Goal: Check status: Check status

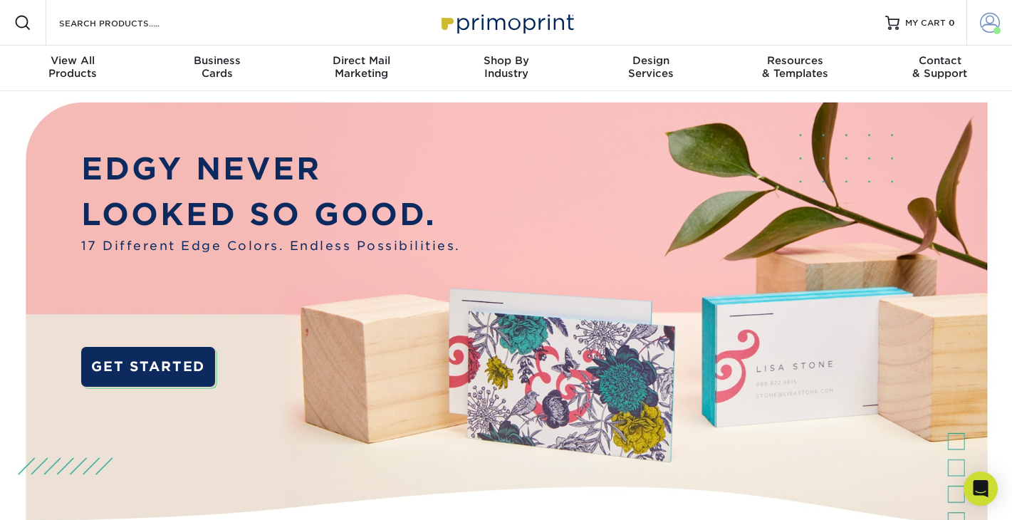
click at [1001, 18] on link "Account" at bounding box center [989, 23] width 46 height 46
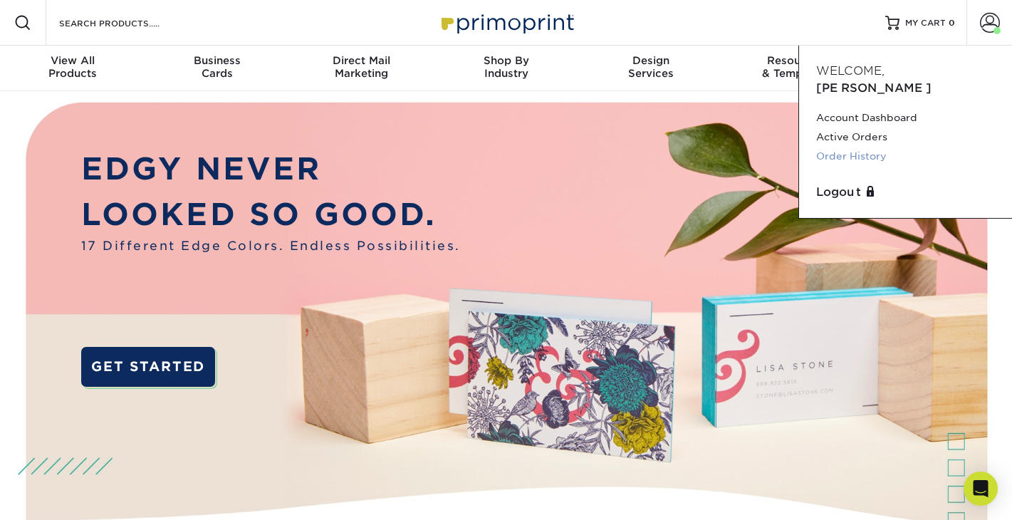
click at [877, 147] on link "Order History" at bounding box center [905, 156] width 179 height 19
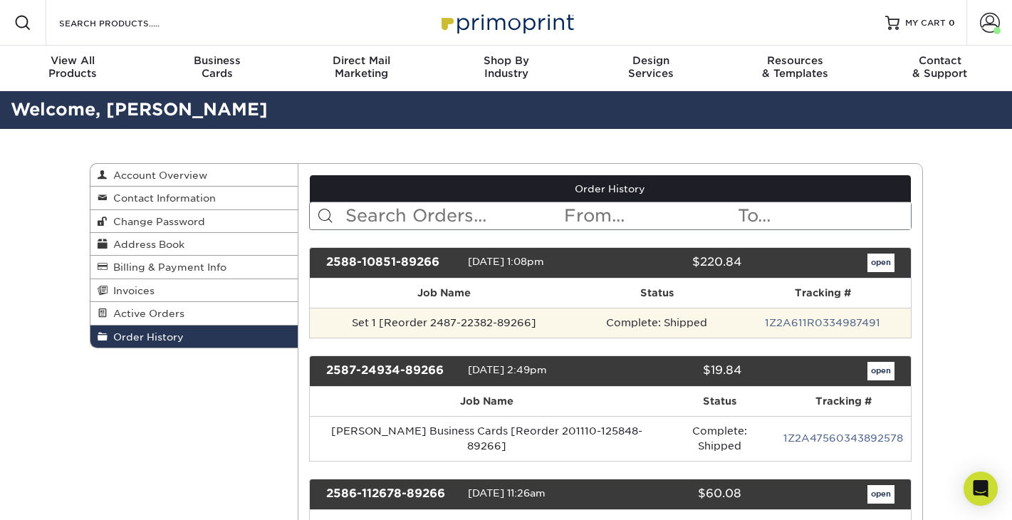
click at [746, 317] on td "1Z2A611R0334987491" at bounding box center [822, 323] width 175 height 30
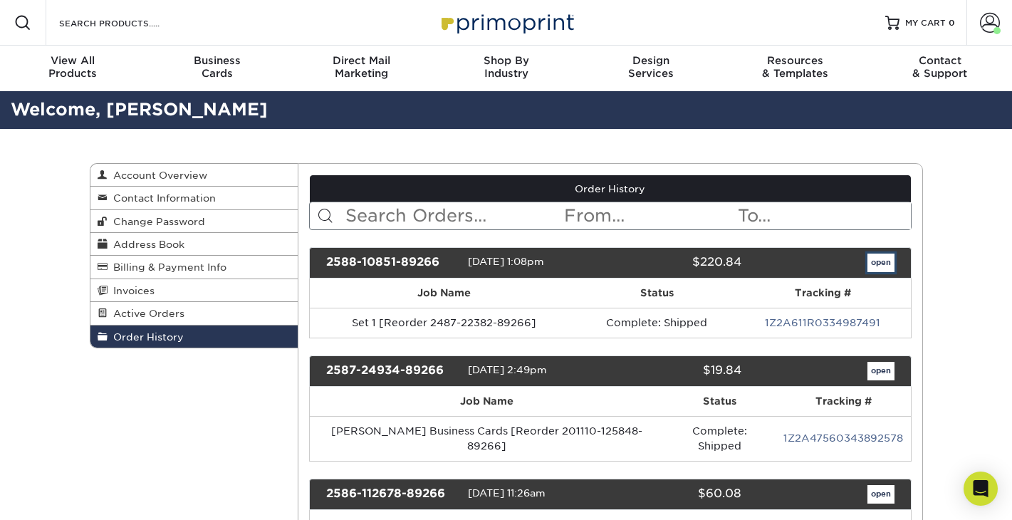
click at [877, 263] on link "open" at bounding box center [880, 263] width 27 height 19
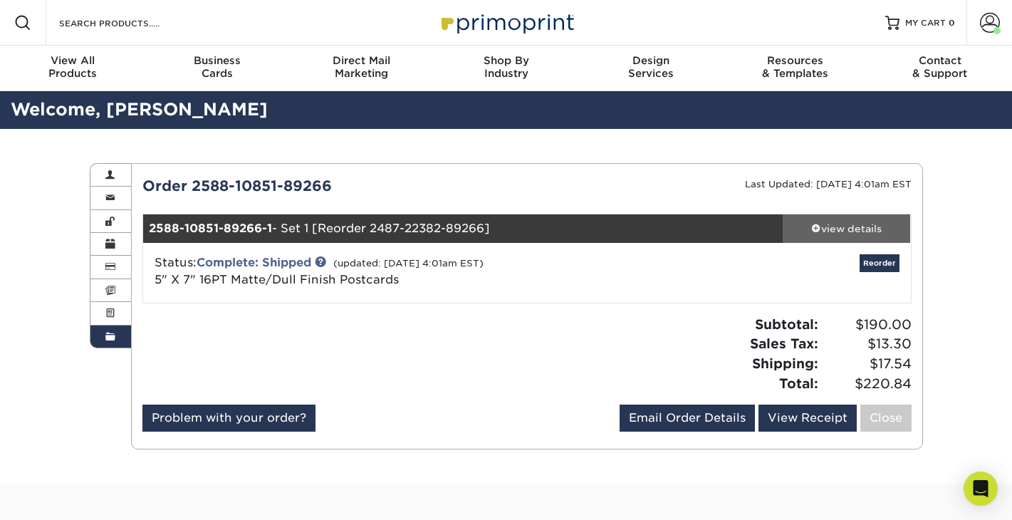
click at [815, 229] on span at bounding box center [816, 228] width 10 height 10
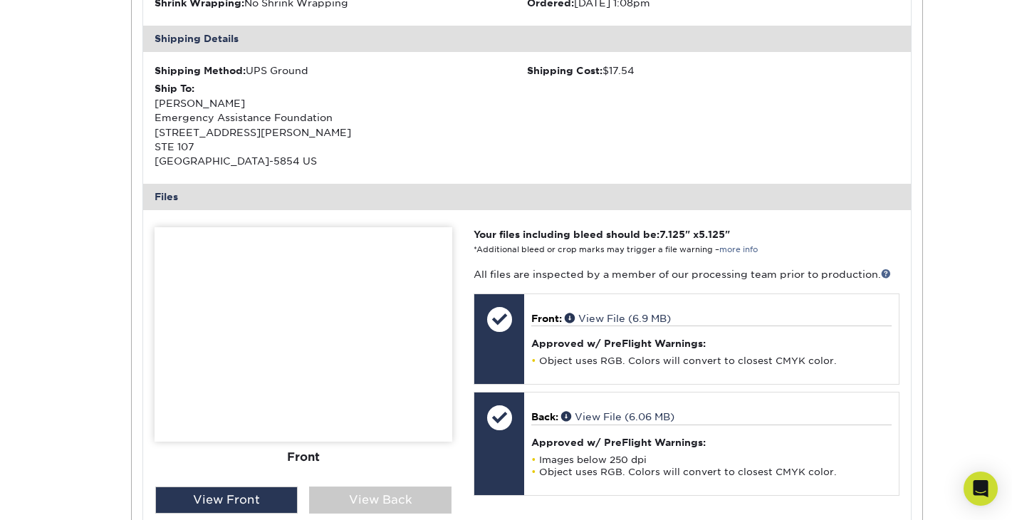
scroll to position [445, 0]
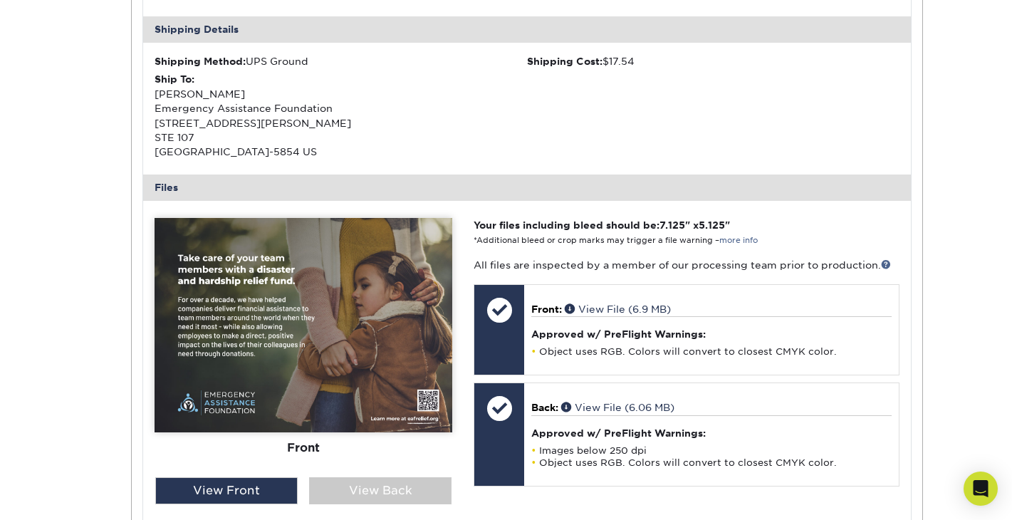
click at [333, 320] on img at bounding box center [304, 325] width 298 height 214
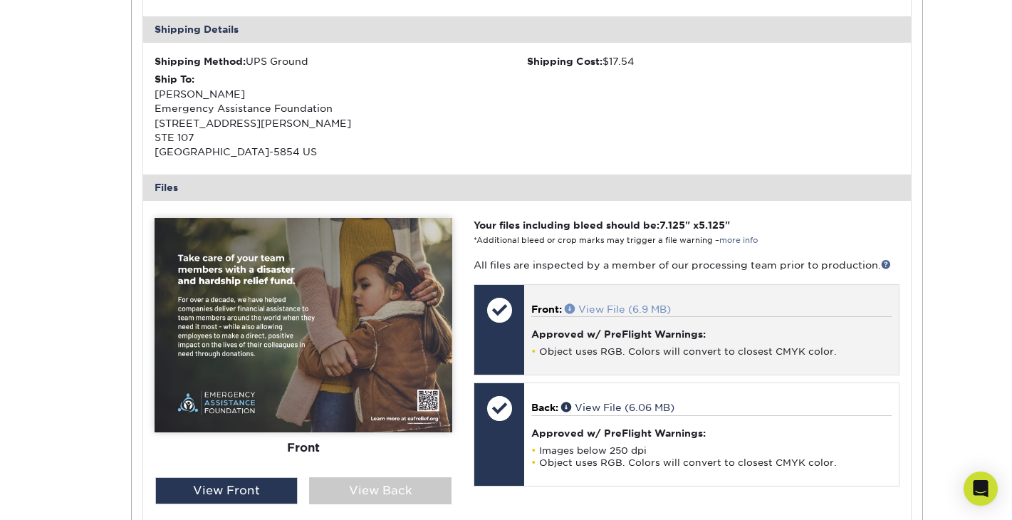
click at [600, 307] on link "View File (6.9 MB)" at bounding box center [618, 308] width 106 height 11
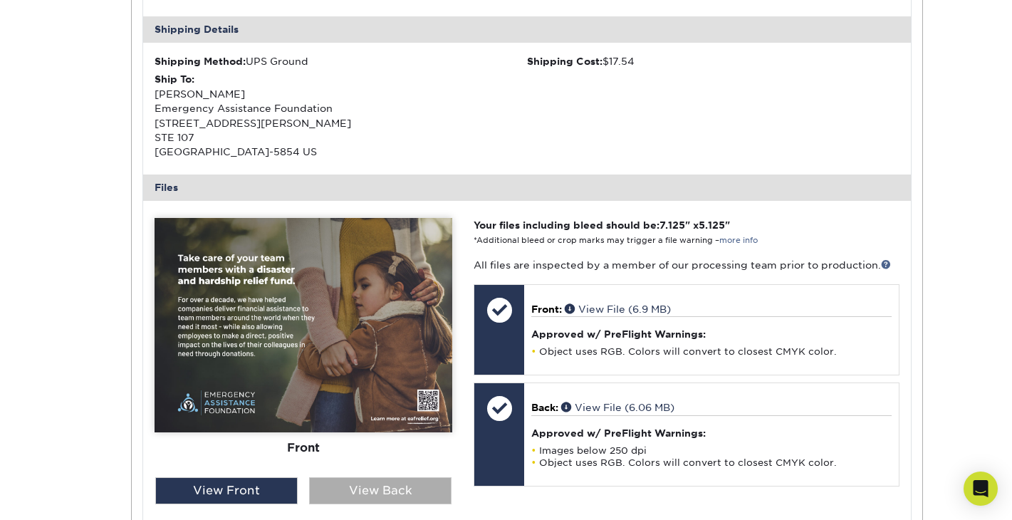
click at [373, 488] on div "View Back" at bounding box center [380, 490] width 142 height 27
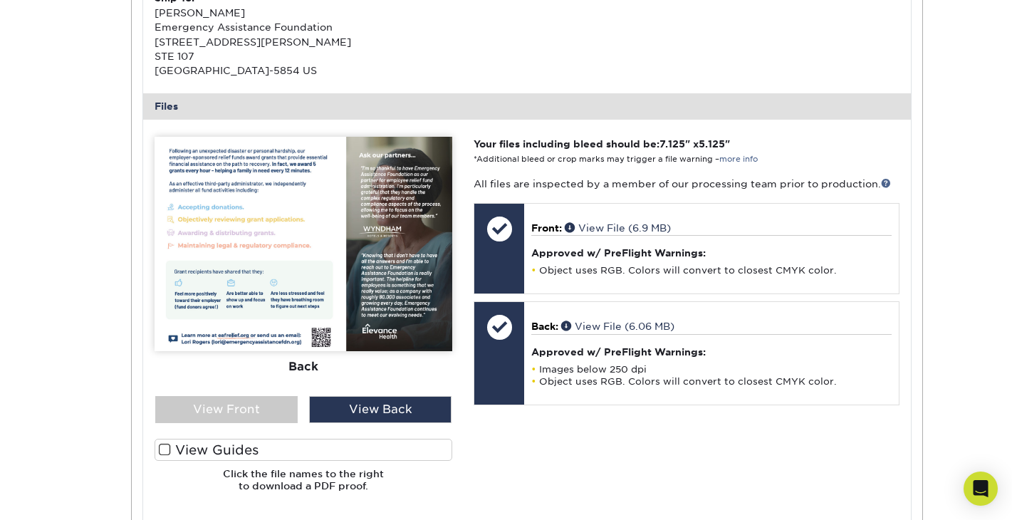
scroll to position [738, 0]
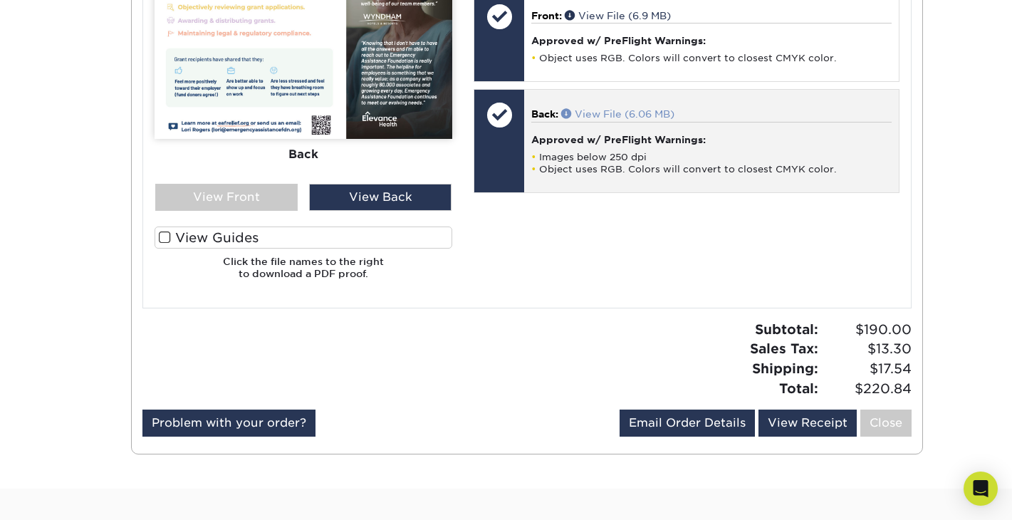
click at [630, 112] on link "View File (6.06 MB)" at bounding box center [617, 113] width 113 height 11
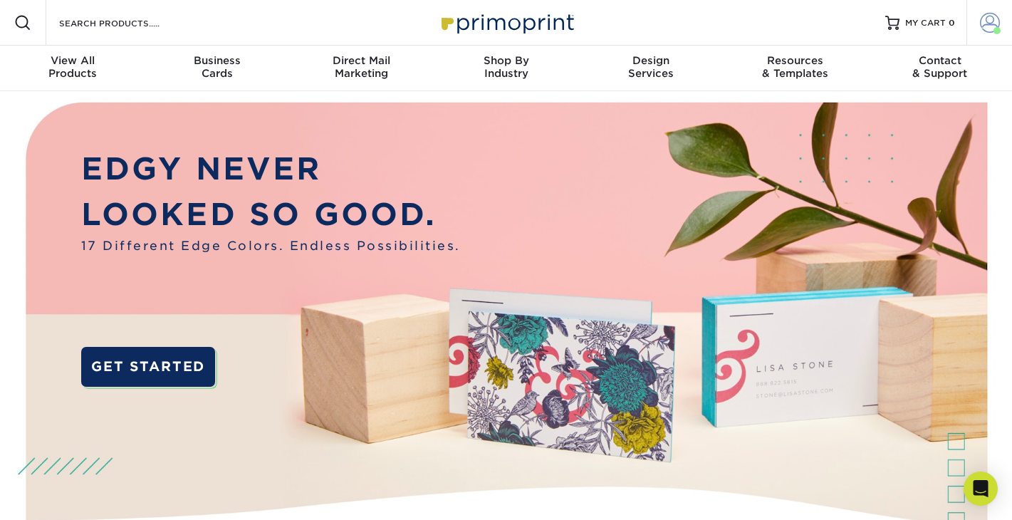
click at [987, 24] on span at bounding box center [990, 23] width 20 height 20
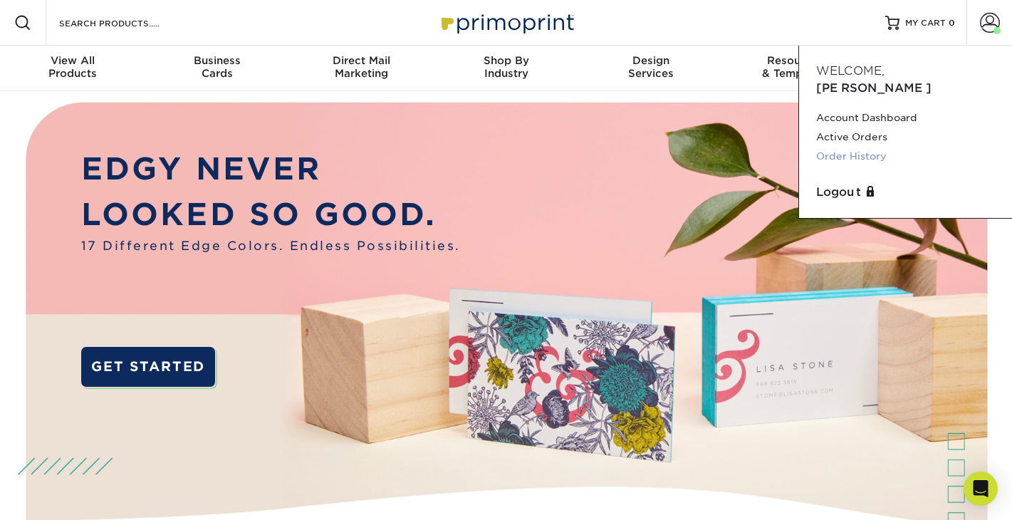
click at [847, 147] on link "Order History" at bounding box center [905, 156] width 179 height 19
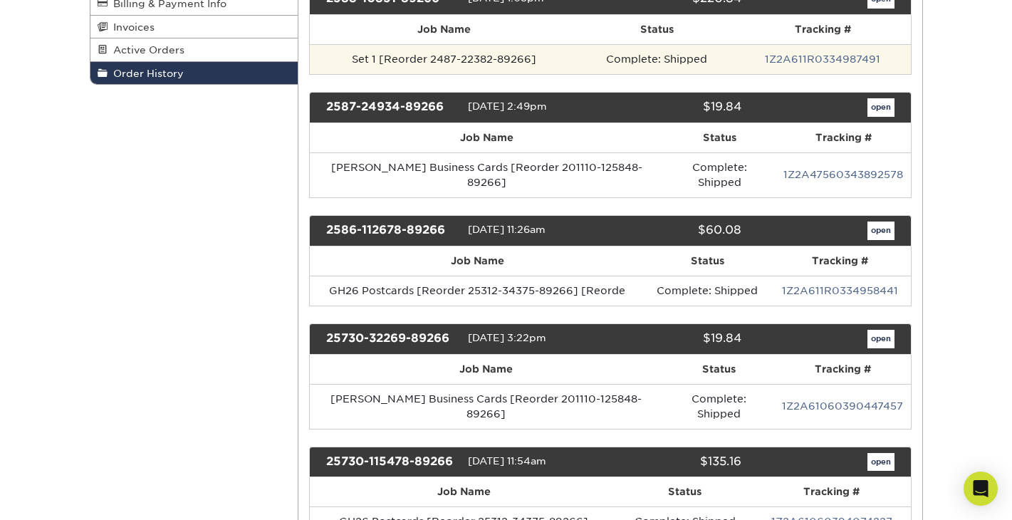
scroll to position [274, 0]
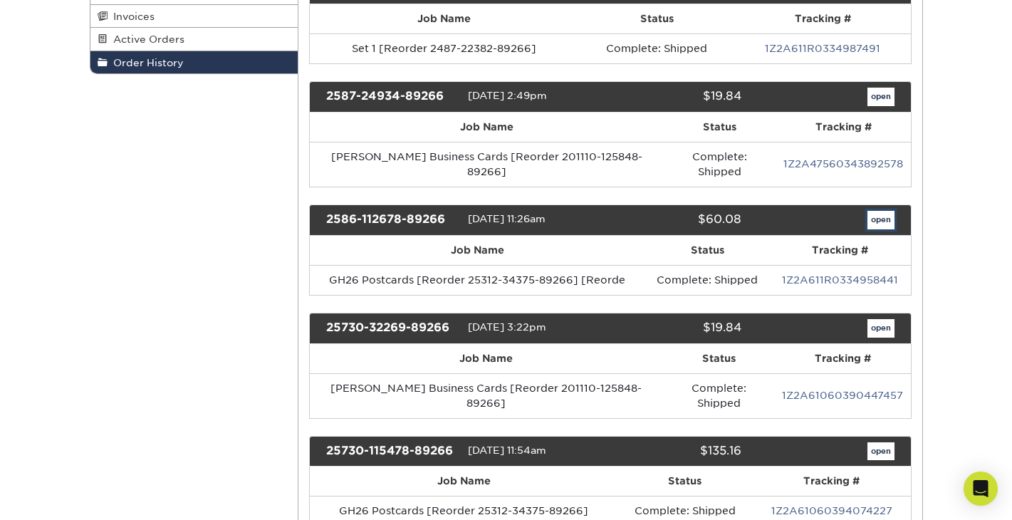
click at [873, 211] on link "open" at bounding box center [880, 220] width 27 height 19
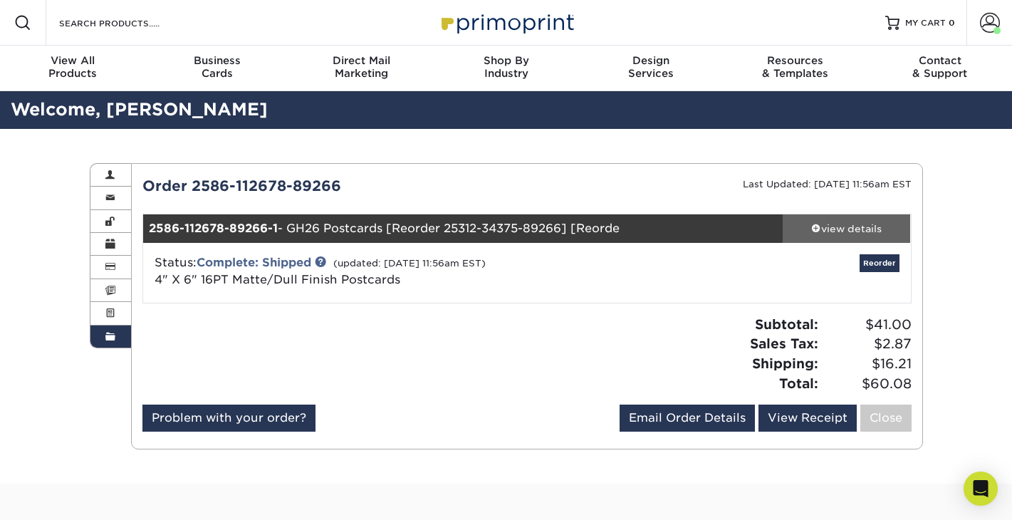
click at [816, 229] on span at bounding box center [816, 228] width 10 height 10
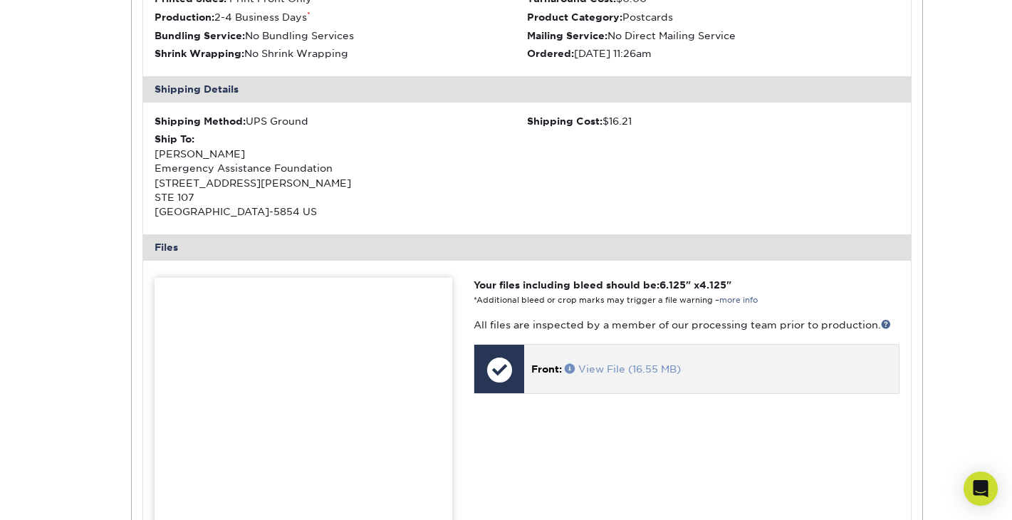
scroll to position [386, 0]
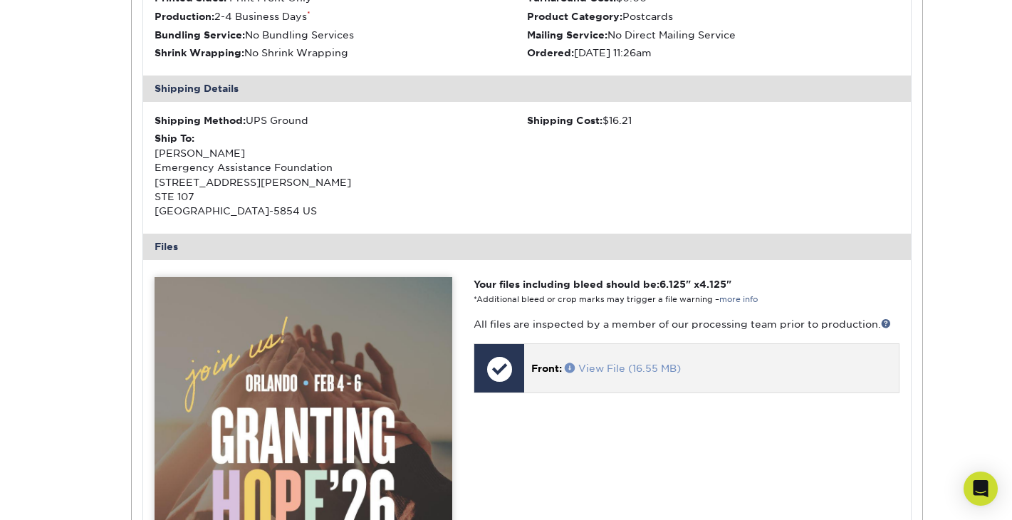
click at [632, 372] on link "View File (16.55 MB)" at bounding box center [623, 367] width 116 height 11
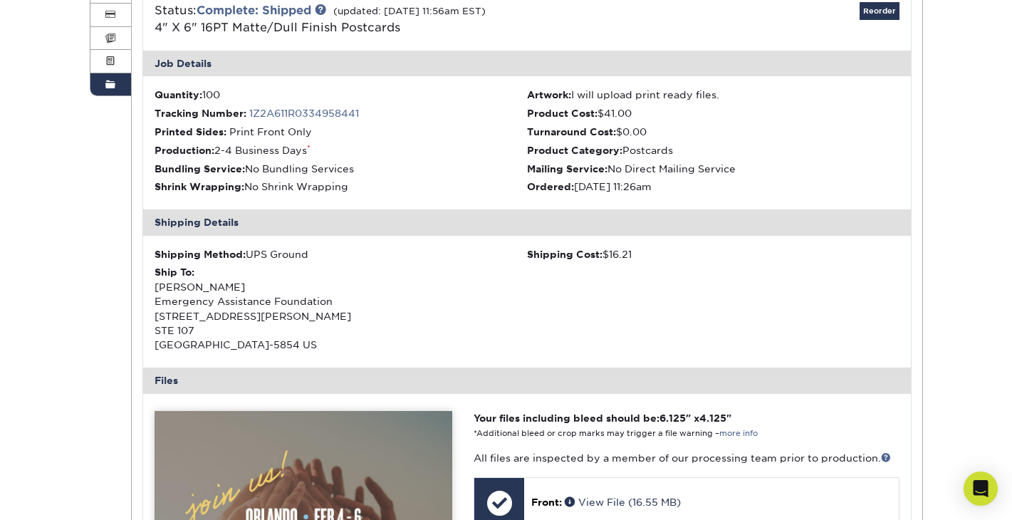
scroll to position [0, 0]
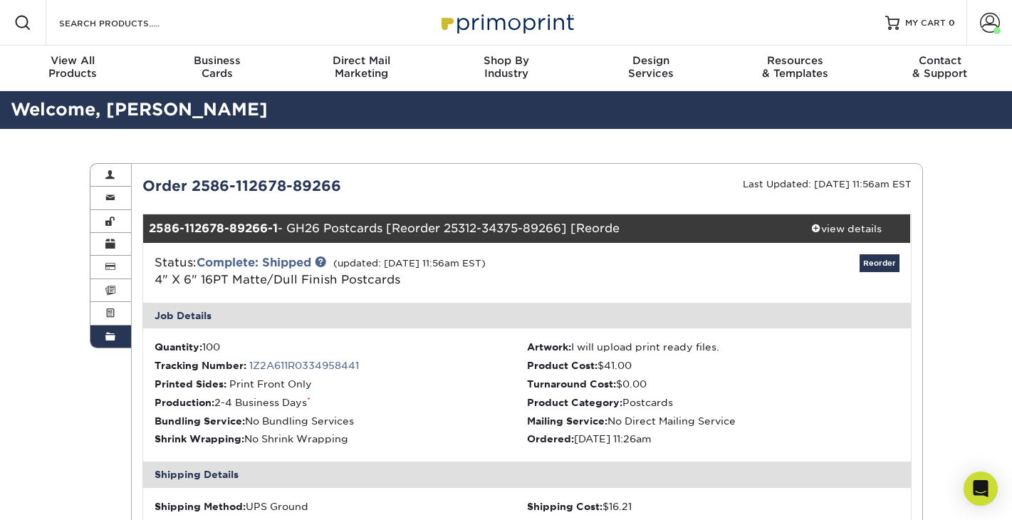
click at [109, 335] on span at bounding box center [110, 336] width 10 height 11
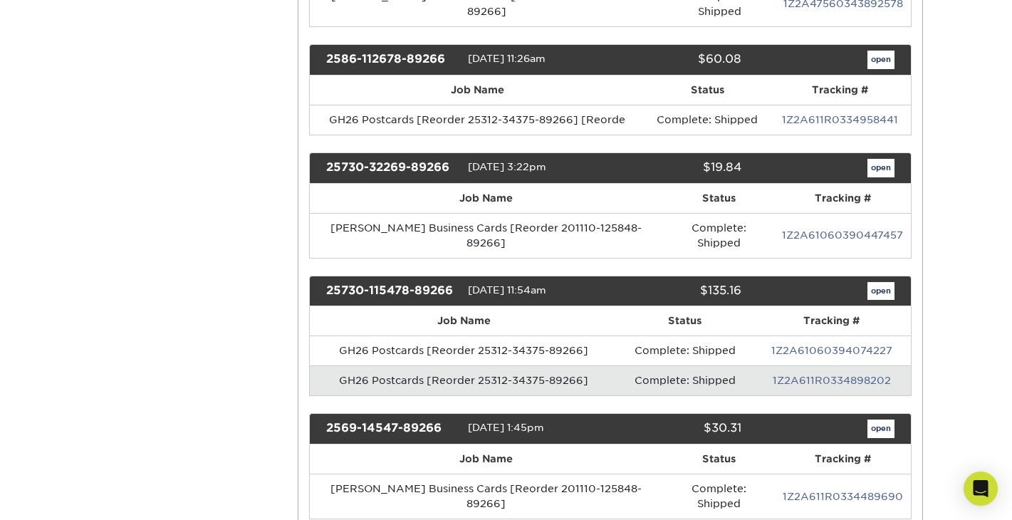
scroll to position [446, 0]
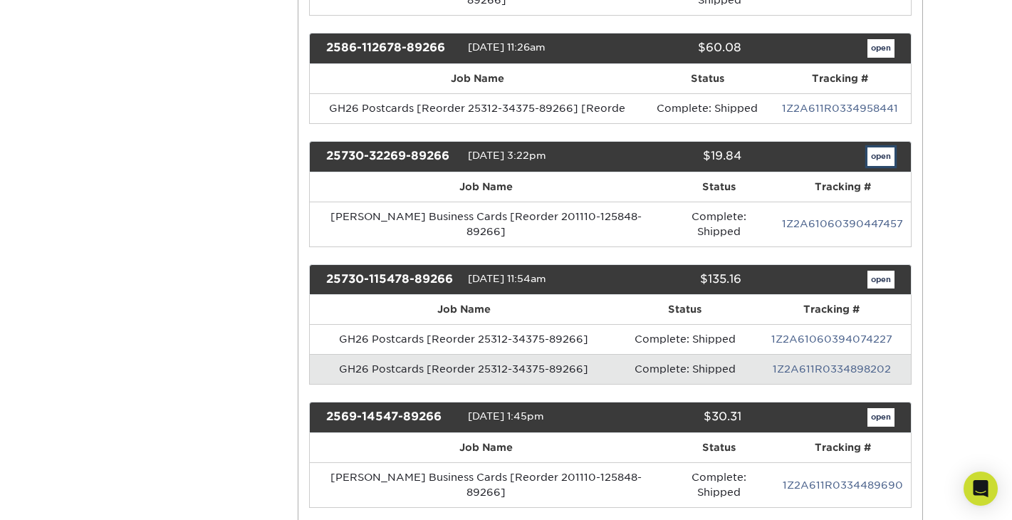
click at [879, 147] on link "open" at bounding box center [880, 156] width 27 height 19
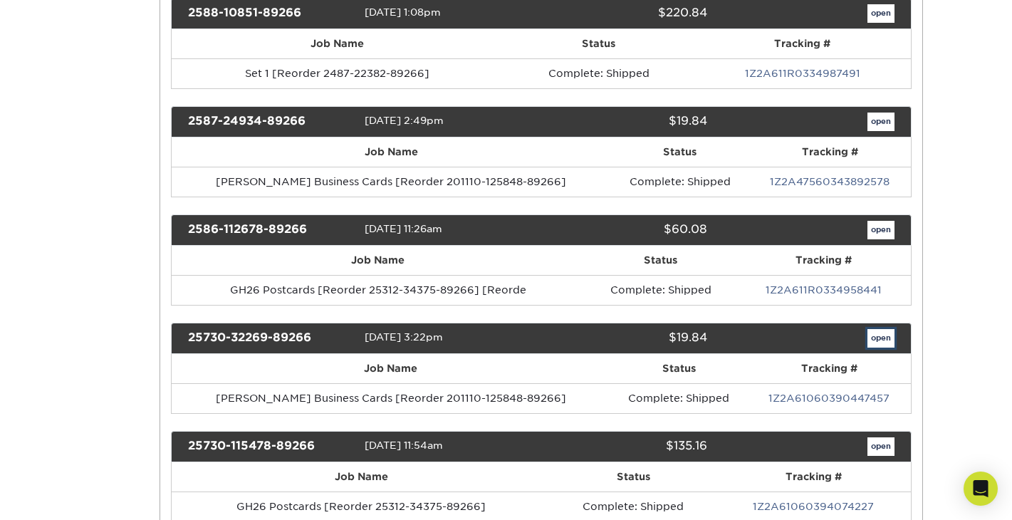
scroll to position [0, 0]
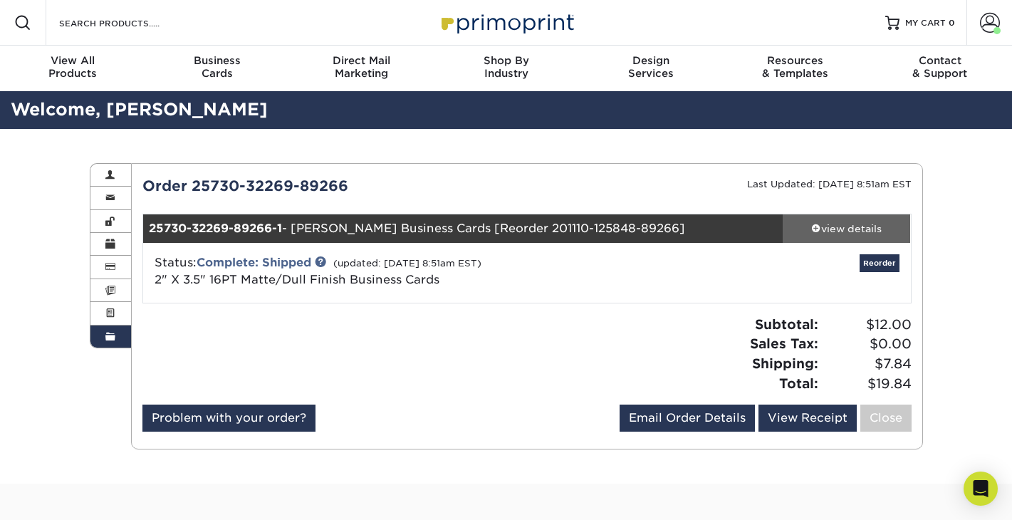
click at [823, 228] on div "view details" at bounding box center [847, 228] width 128 height 14
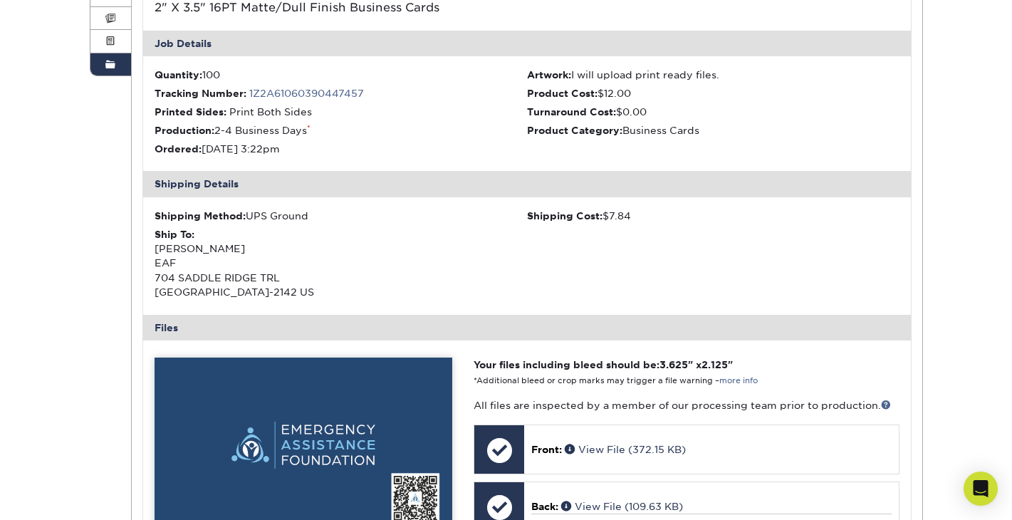
scroll to position [421, 0]
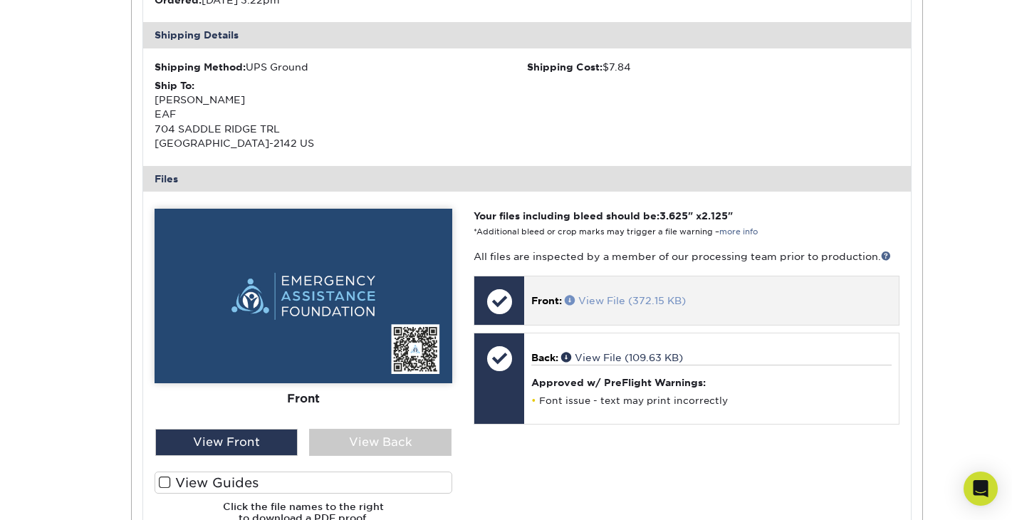
click at [618, 298] on link "View File (372.15 KB)" at bounding box center [625, 300] width 121 height 11
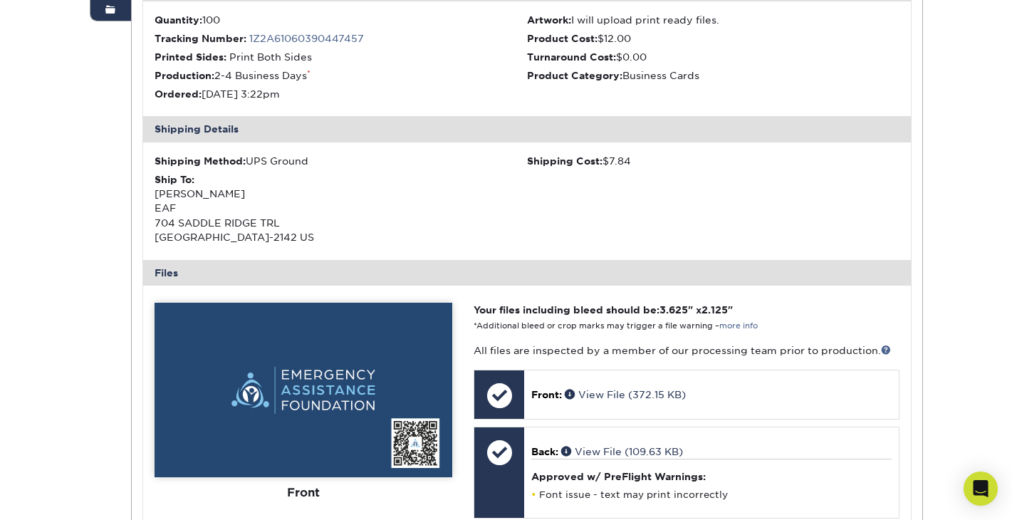
scroll to position [0, 0]
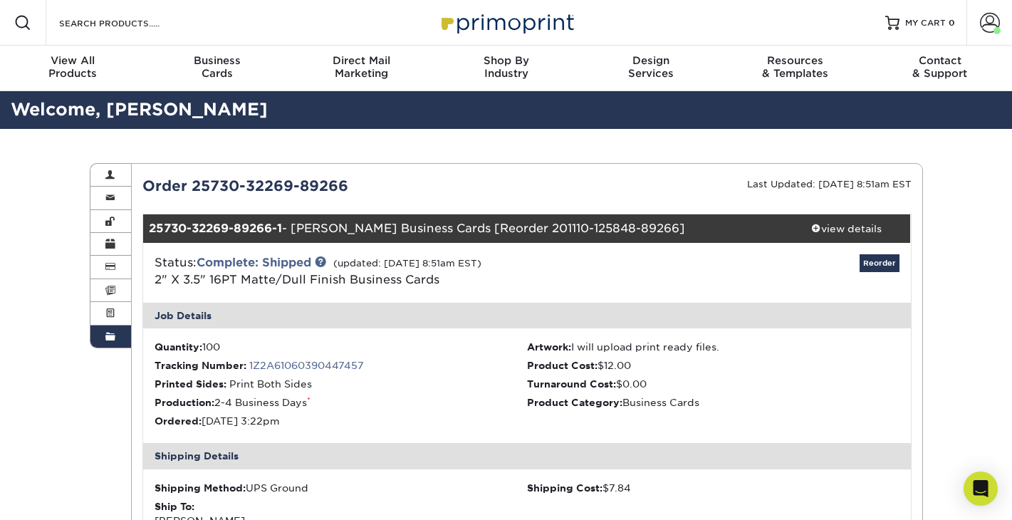
click at [112, 331] on link "Order History" at bounding box center [110, 336] width 41 height 22
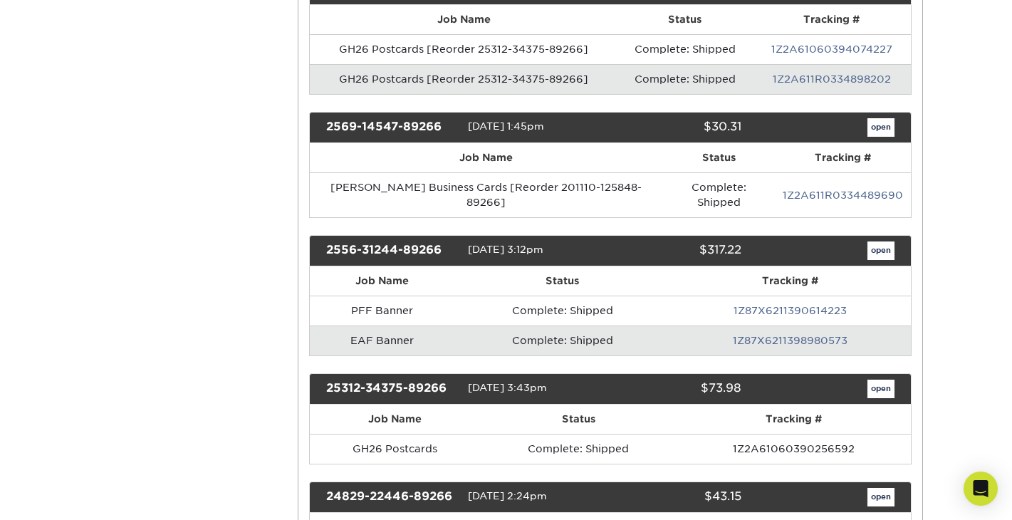
scroll to position [739, 0]
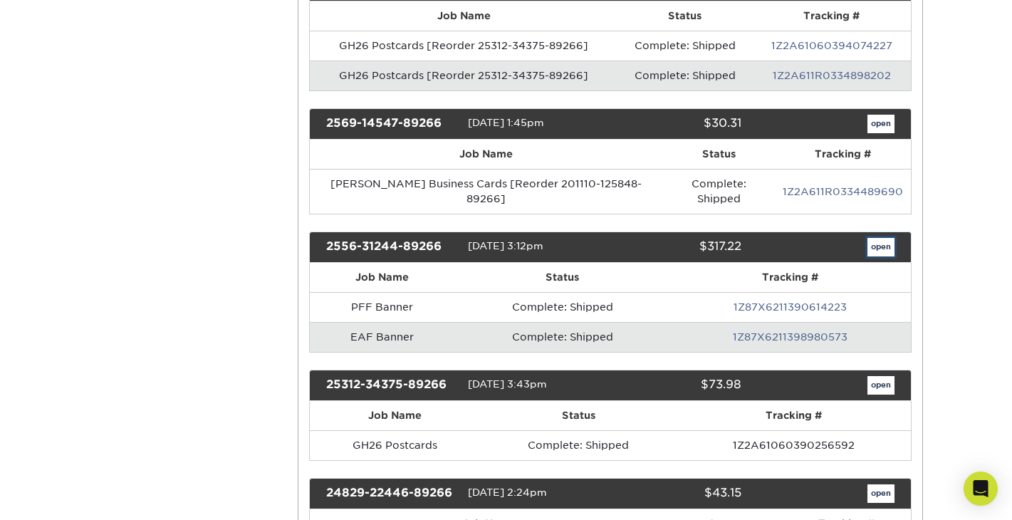
click at [880, 238] on link "open" at bounding box center [880, 247] width 27 height 19
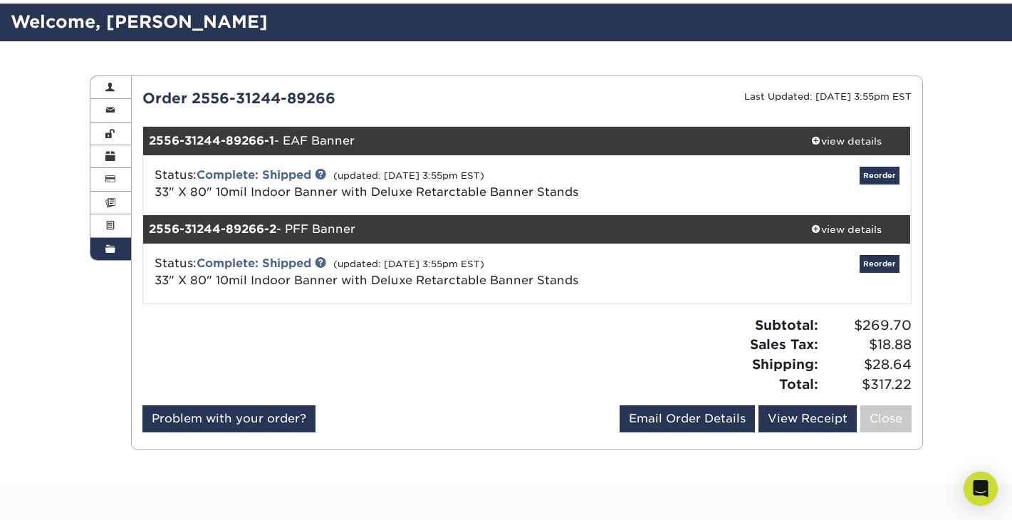
scroll to position [88, 0]
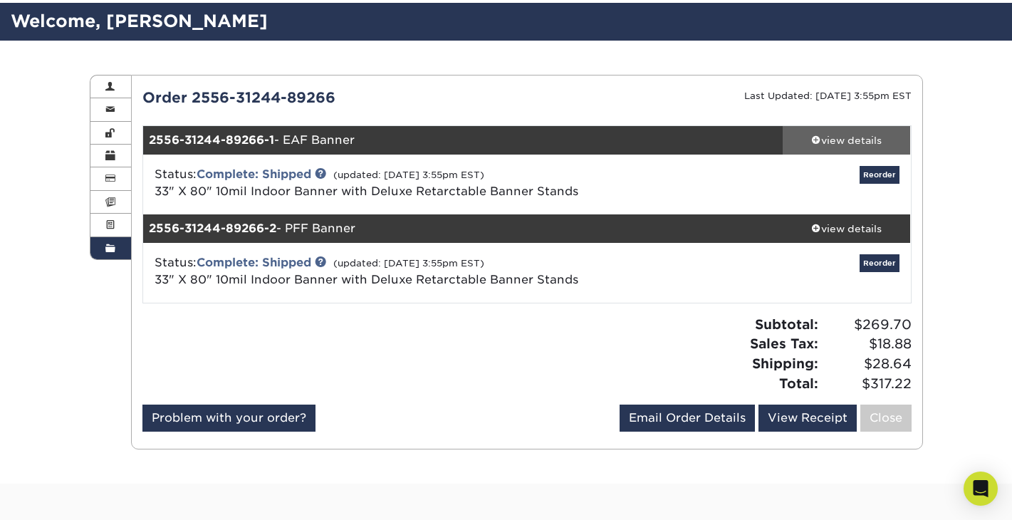
click at [812, 139] on span at bounding box center [816, 140] width 10 height 10
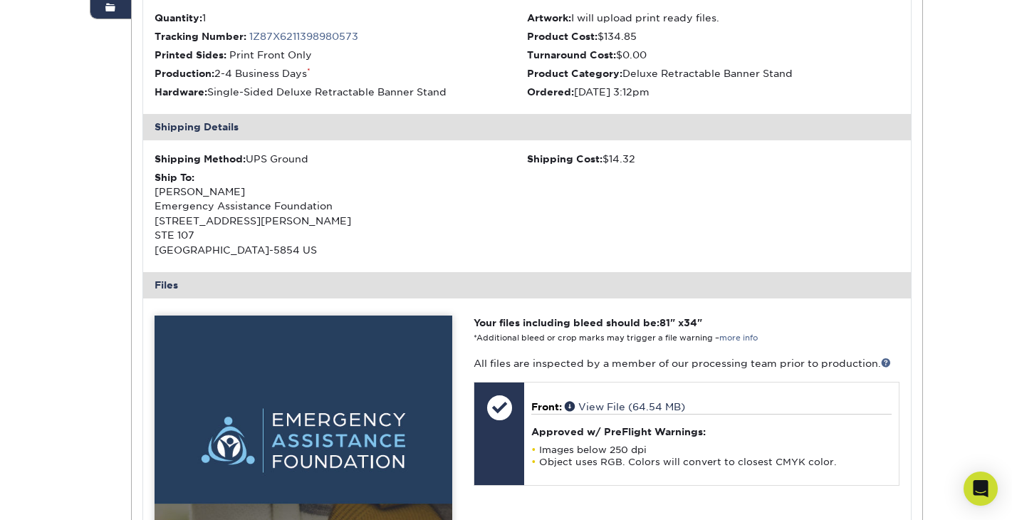
scroll to position [439, 0]
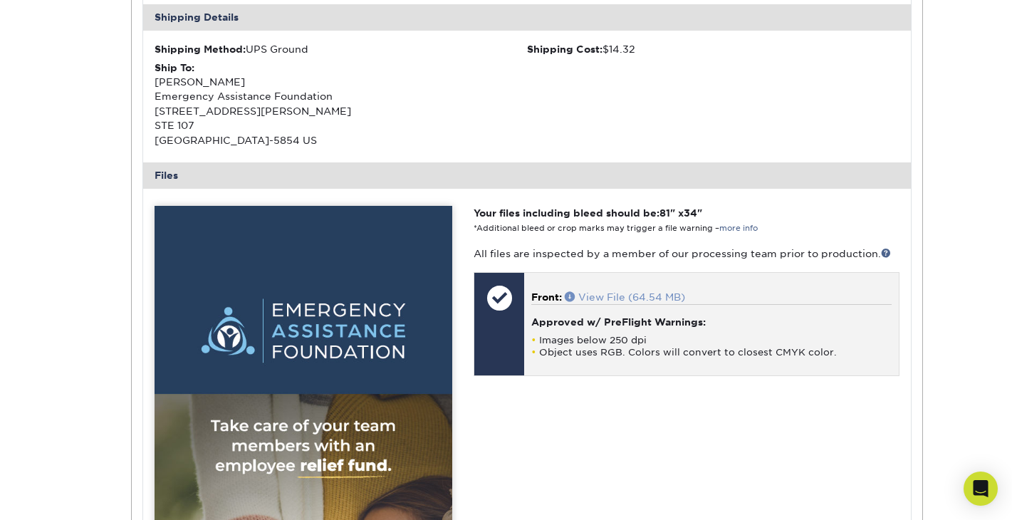
click at [628, 293] on link "View File (64.54 MB)" at bounding box center [625, 296] width 120 height 11
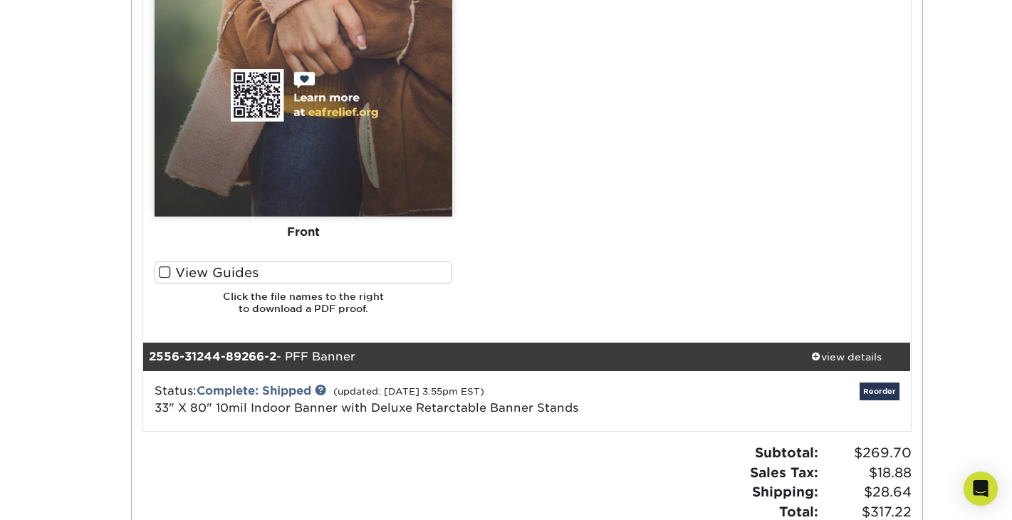
scroll to position [1340, 0]
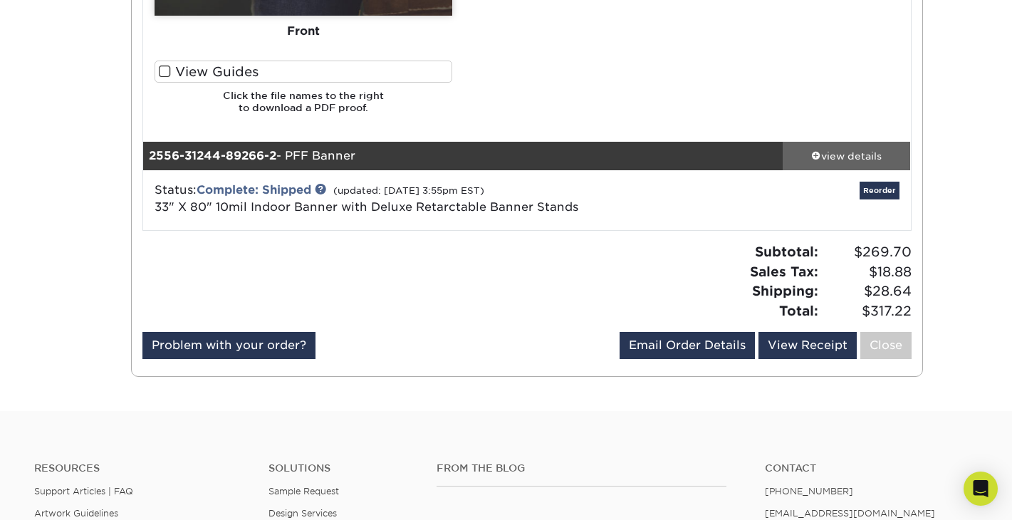
click at [813, 155] on span at bounding box center [816, 155] width 10 height 10
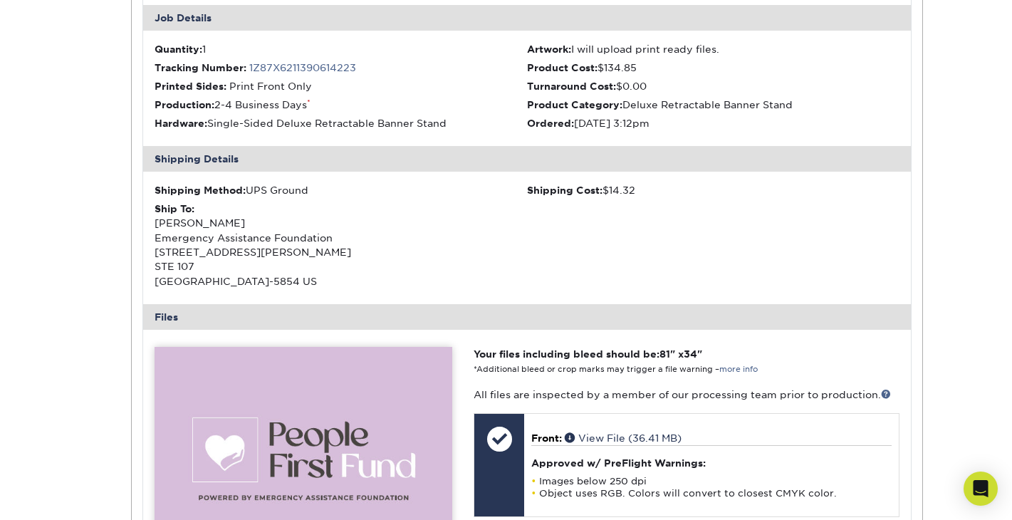
scroll to position [1644, 0]
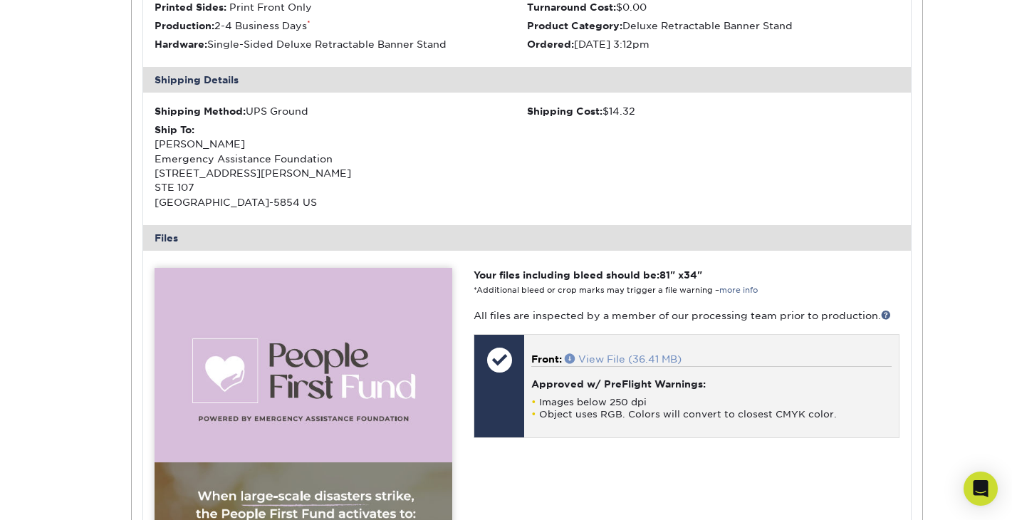
click at [623, 355] on link "View File (36.41 MB)" at bounding box center [623, 358] width 117 height 11
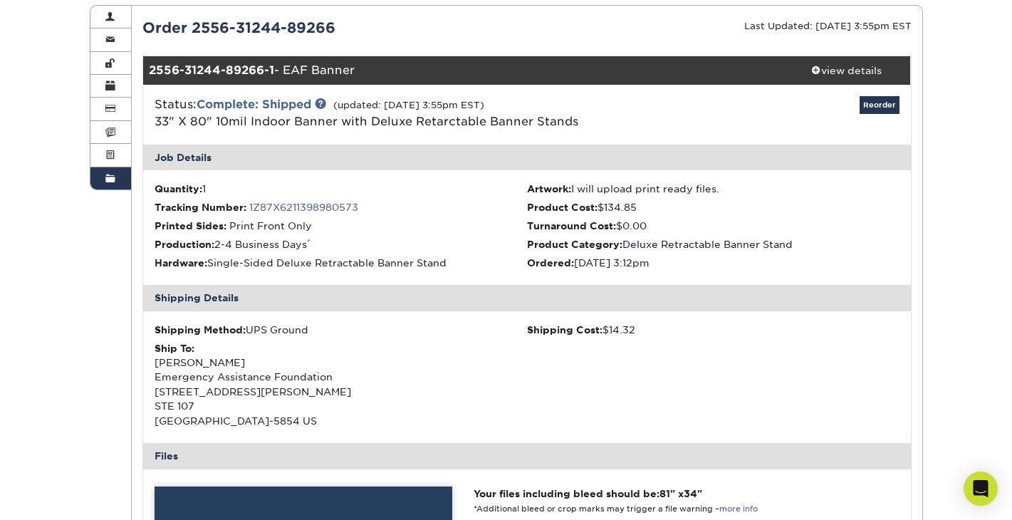
scroll to position [0, 0]
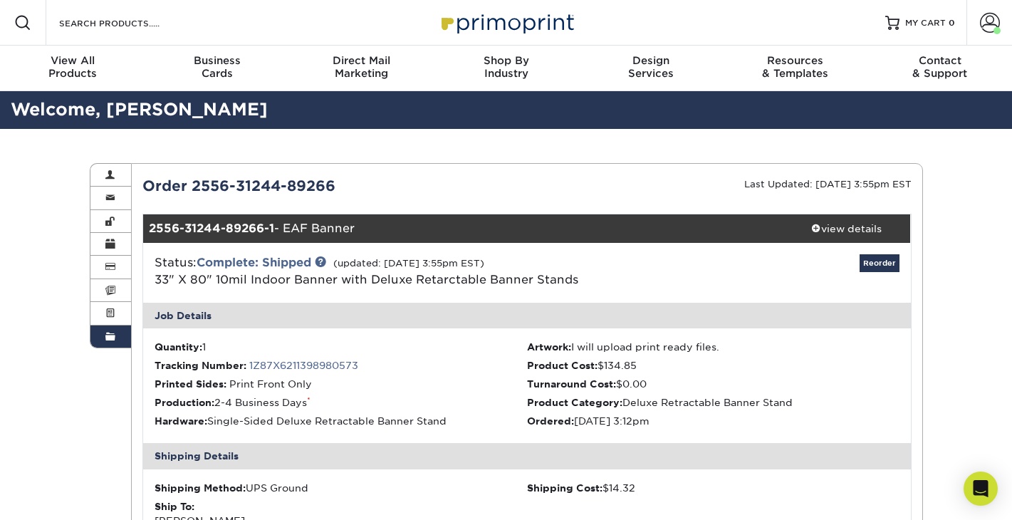
click at [116, 338] on link "Order History" at bounding box center [110, 336] width 41 height 22
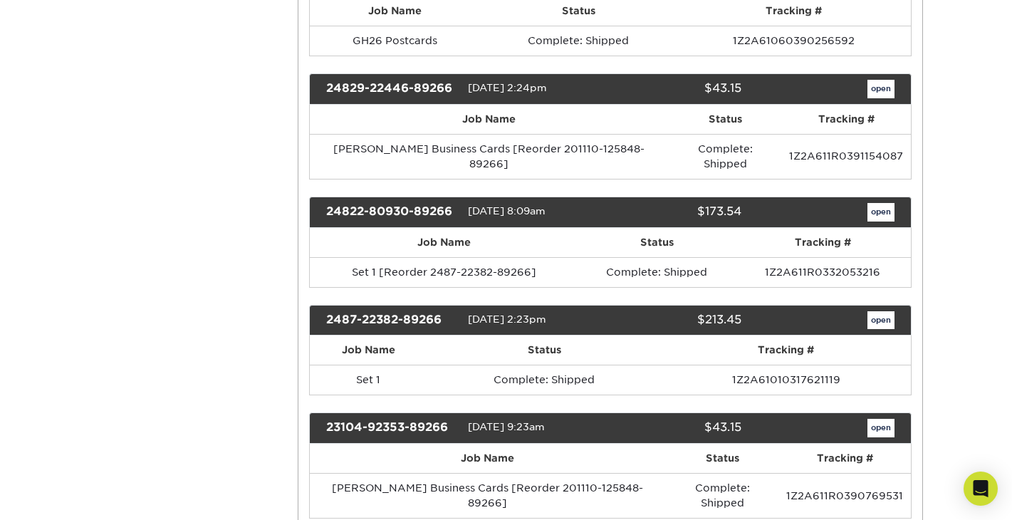
scroll to position [1159, 0]
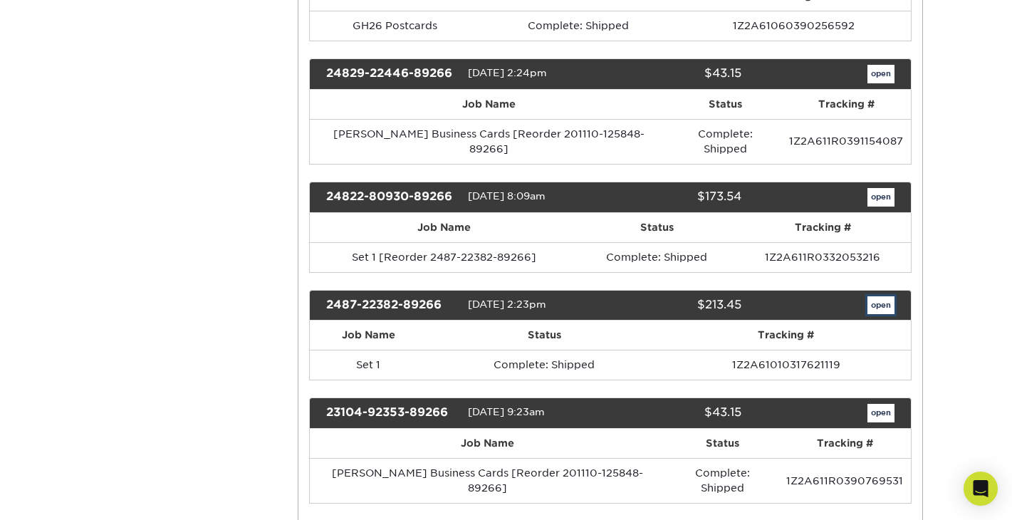
click at [872, 296] on link "open" at bounding box center [880, 305] width 27 height 19
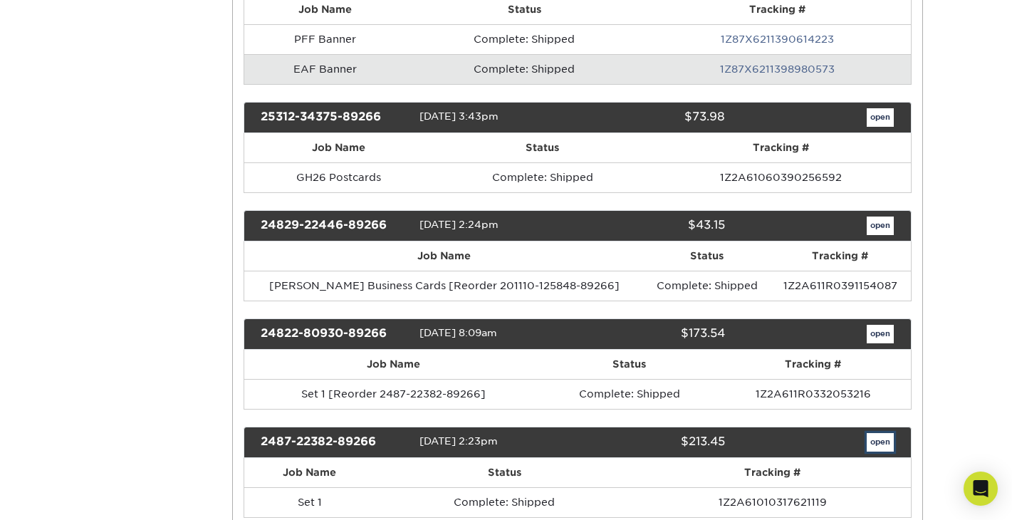
scroll to position [0, 0]
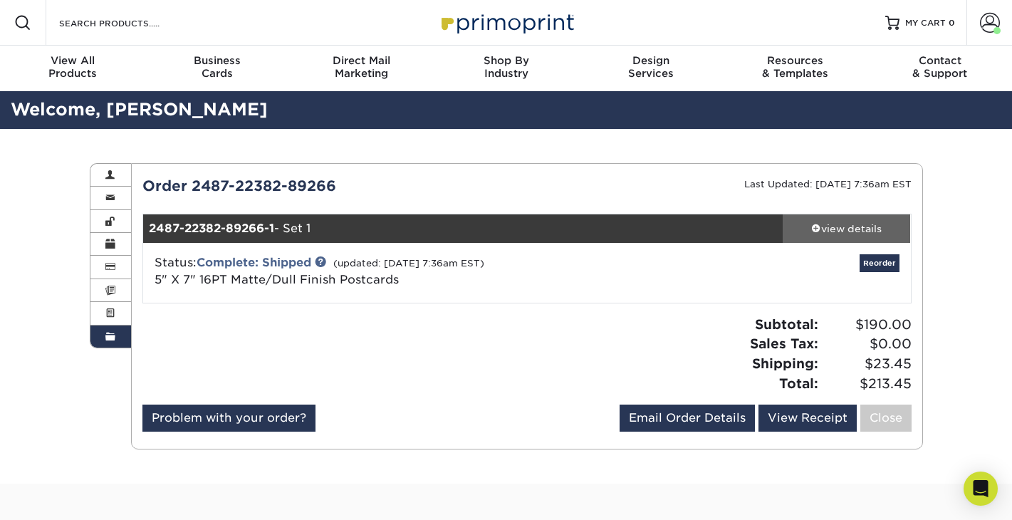
click at [811, 228] on span at bounding box center [816, 228] width 10 height 10
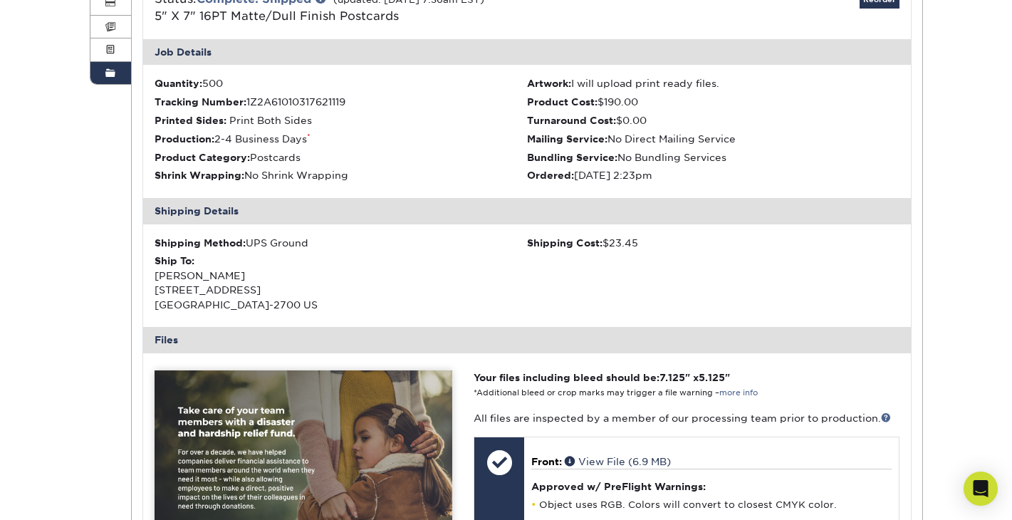
scroll to position [189, 0]
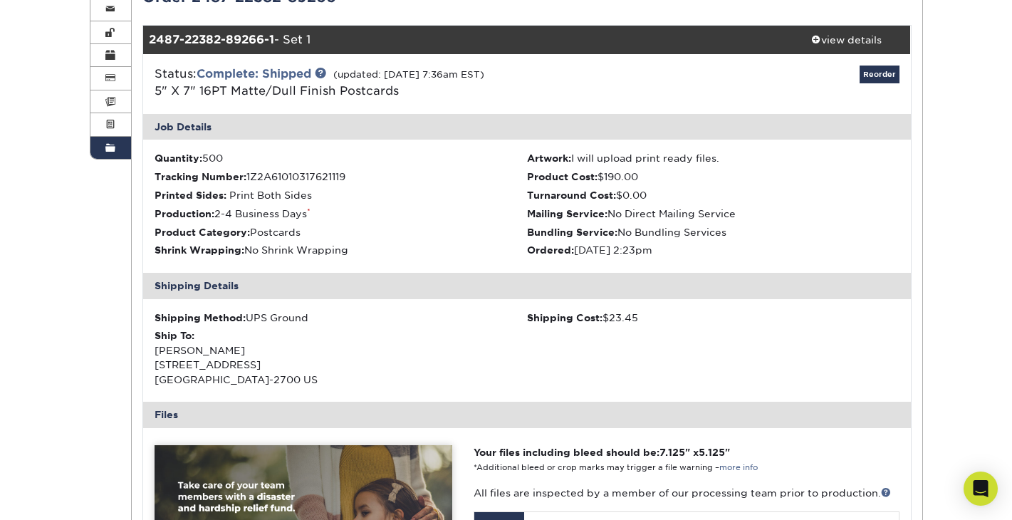
click at [110, 150] on span at bounding box center [110, 147] width 10 height 11
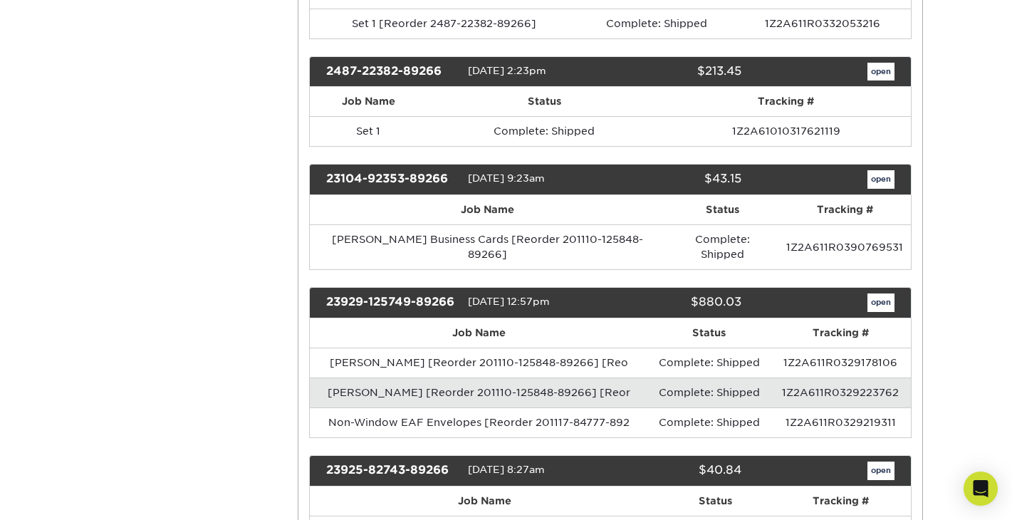
scroll to position [1411, 0]
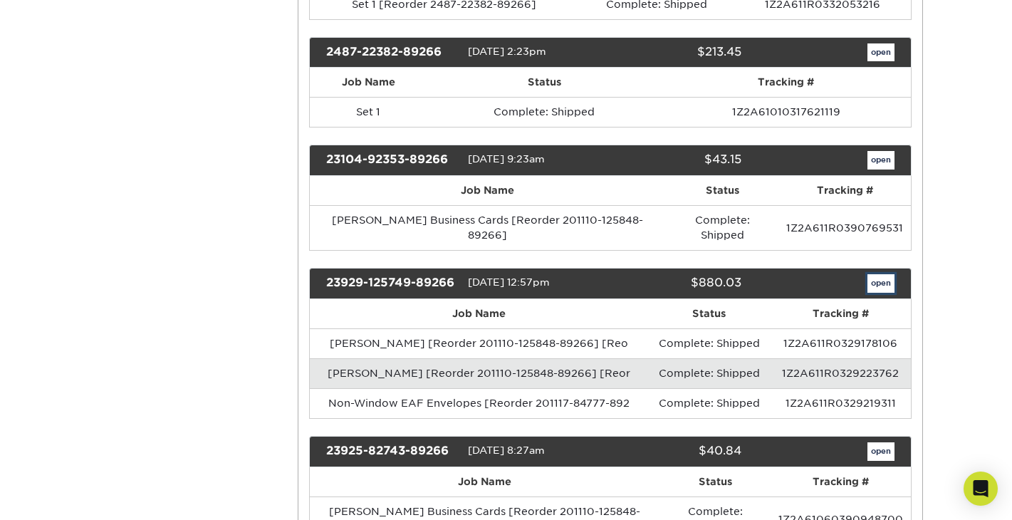
click at [873, 274] on link "open" at bounding box center [880, 283] width 27 height 19
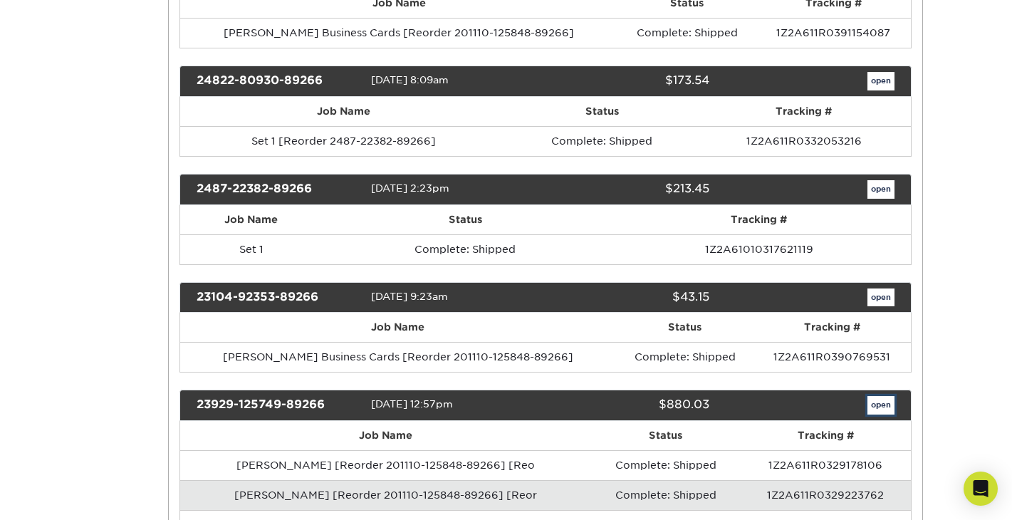
scroll to position [0, 0]
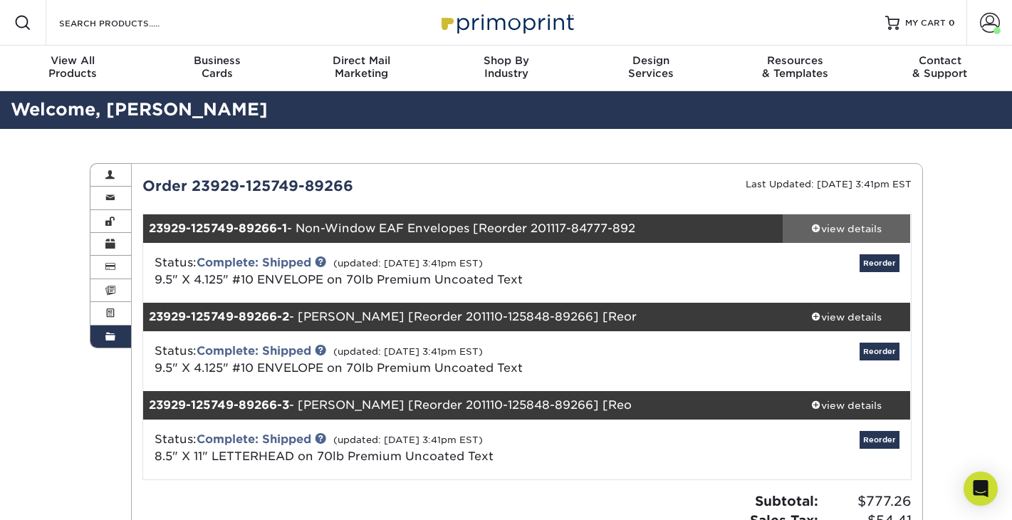
click at [815, 226] on span at bounding box center [816, 228] width 10 height 10
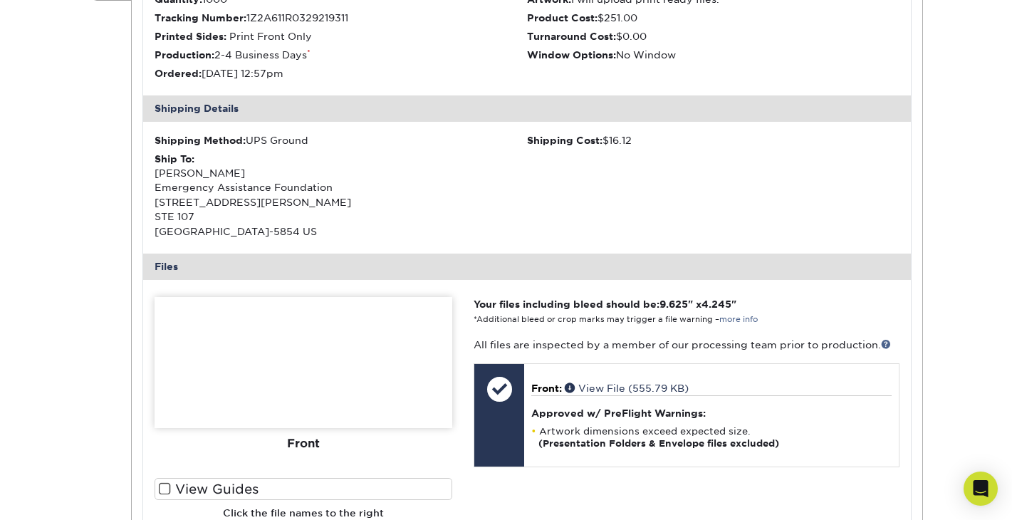
scroll to position [409, 0]
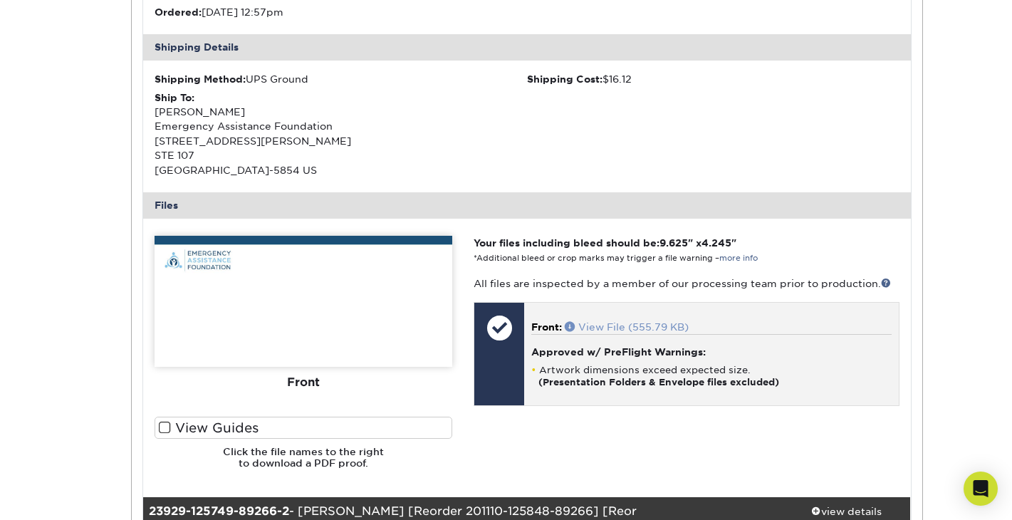
click at [627, 325] on link "View File (555.79 KB)" at bounding box center [627, 326] width 124 height 11
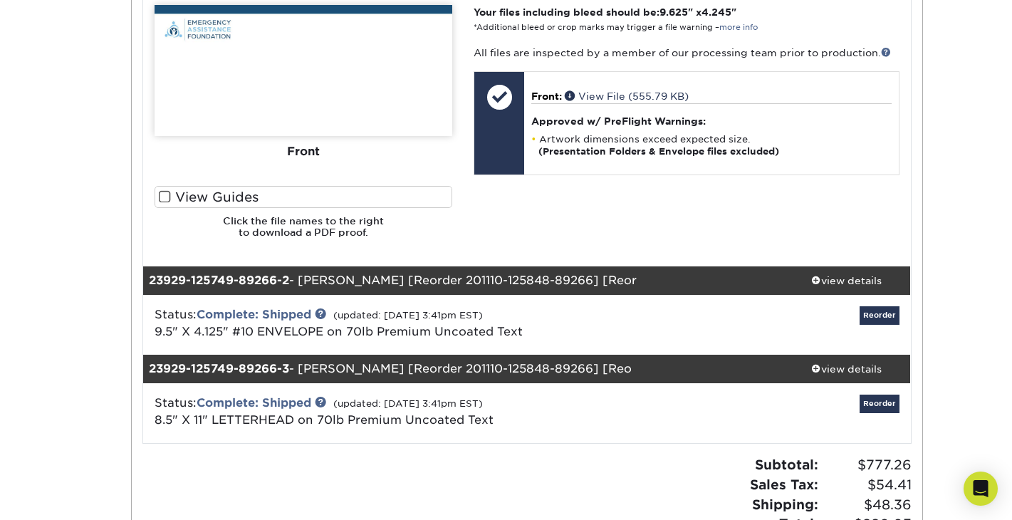
scroll to position [643, 0]
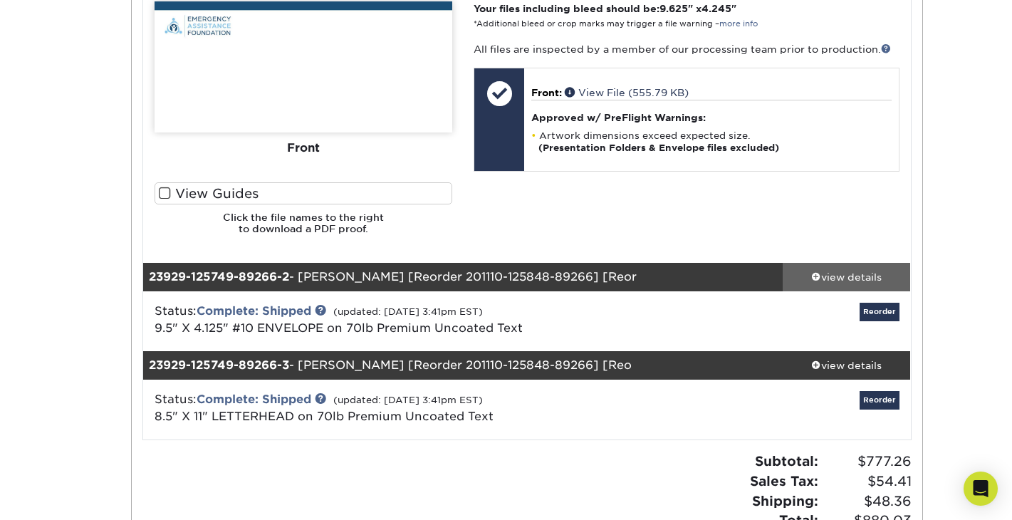
click at [811, 278] on span at bounding box center [816, 276] width 10 height 10
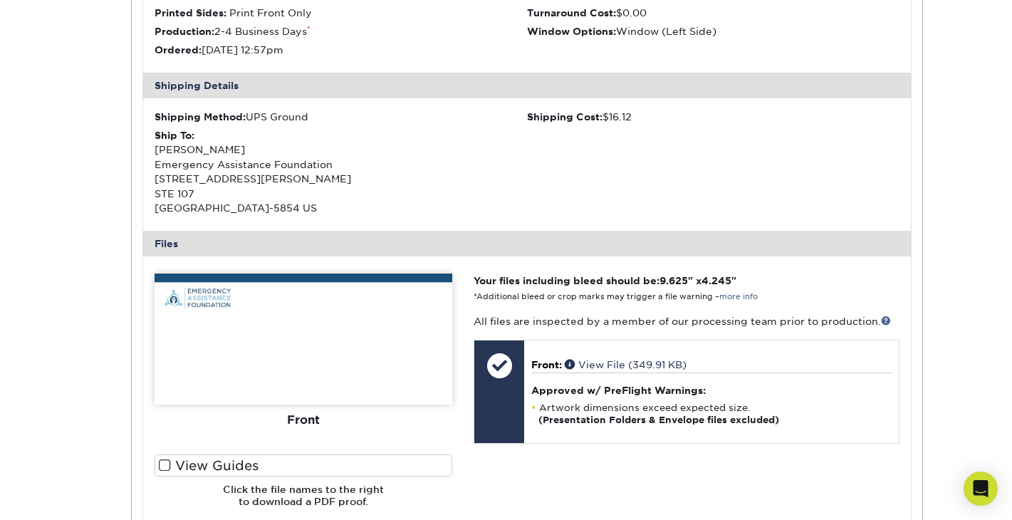
scroll to position [1066, 0]
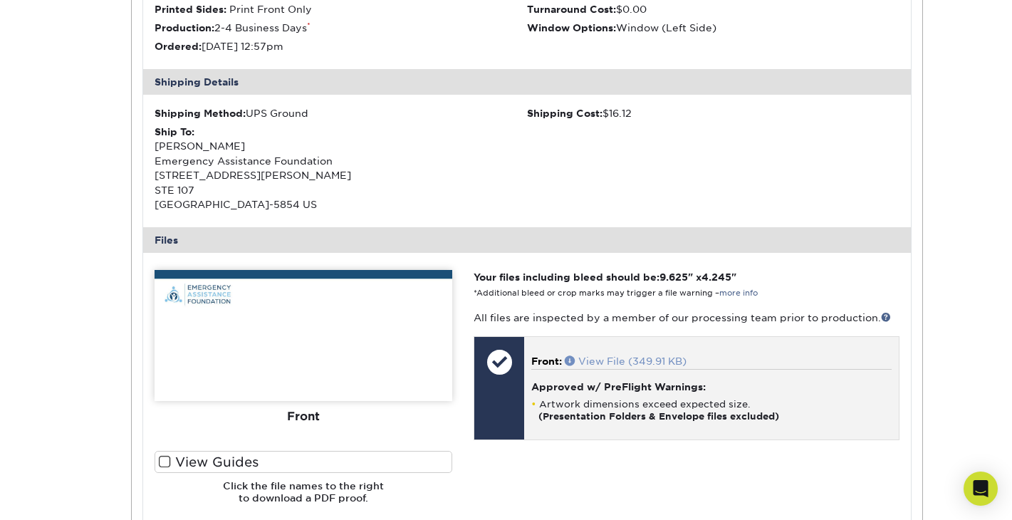
click at [615, 357] on link "View File (349.91 KB)" at bounding box center [626, 360] width 122 height 11
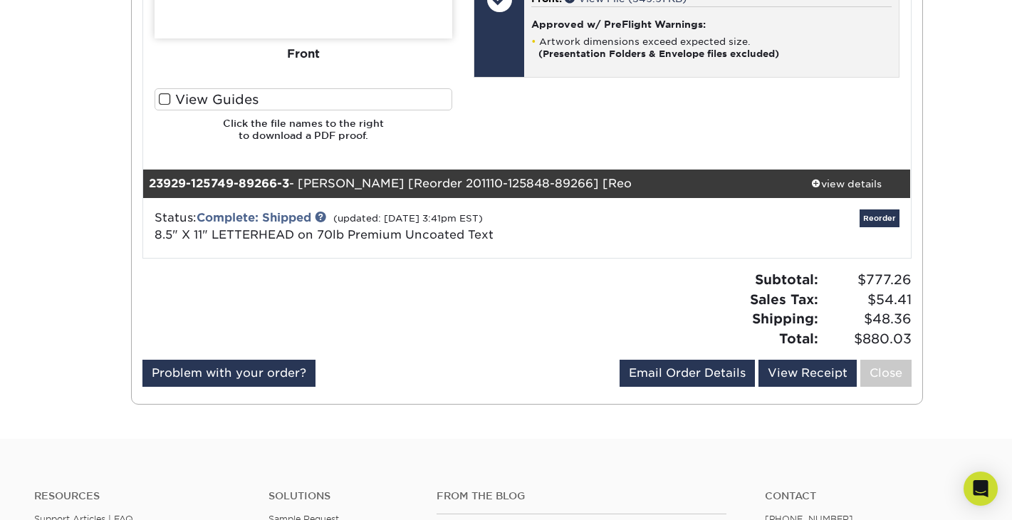
scroll to position [1446, 0]
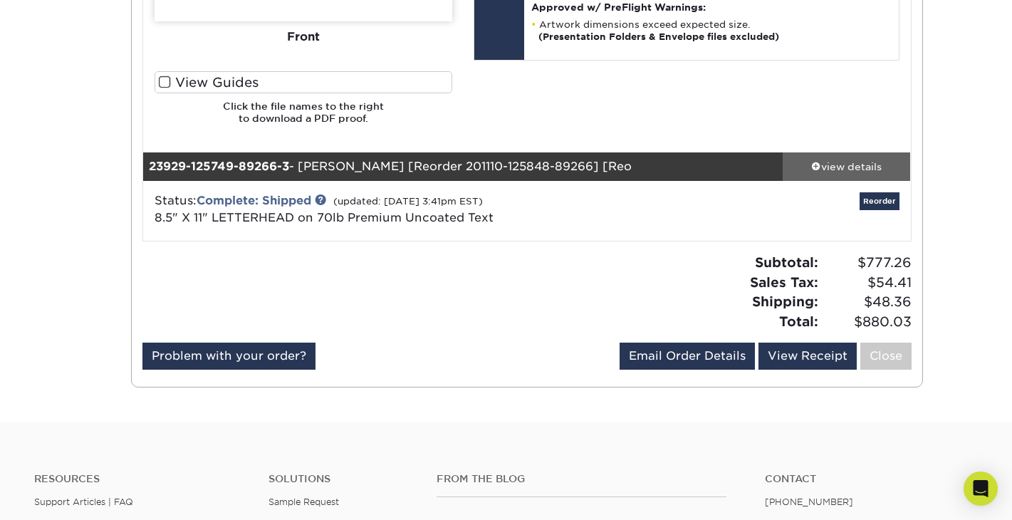
click at [814, 166] on span at bounding box center [816, 166] width 10 height 10
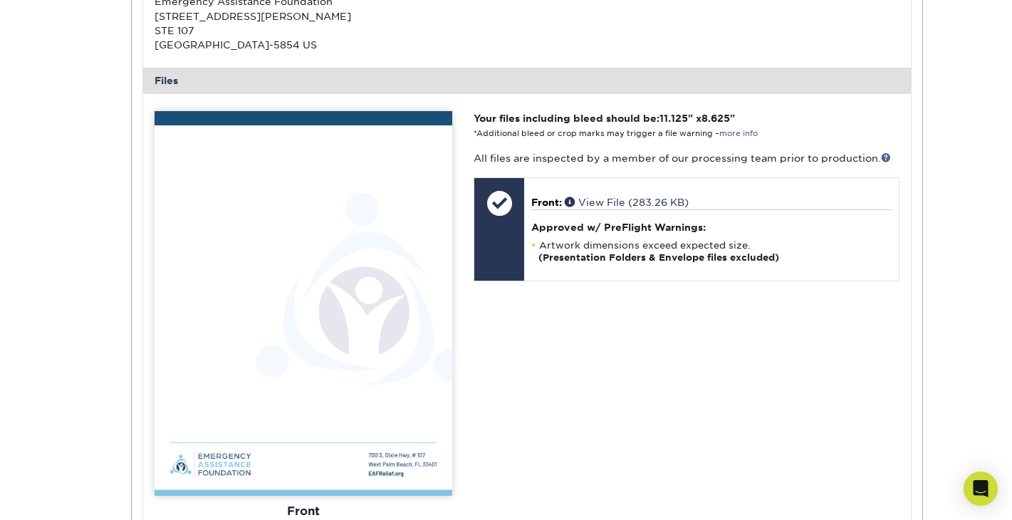
scroll to position [1985, 0]
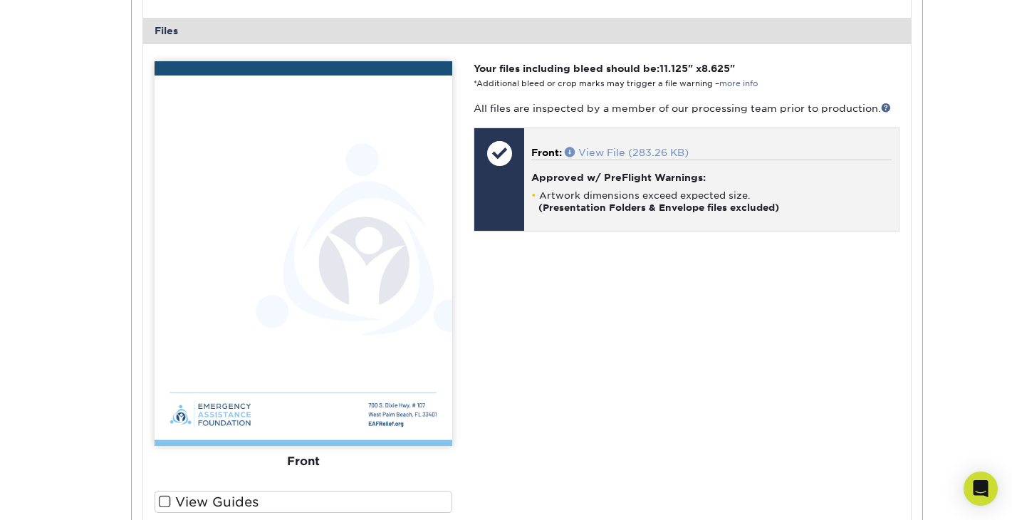
click at [615, 152] on link "View File (283.26 KB)" at bounding box center [627, 152] width 124 height 11
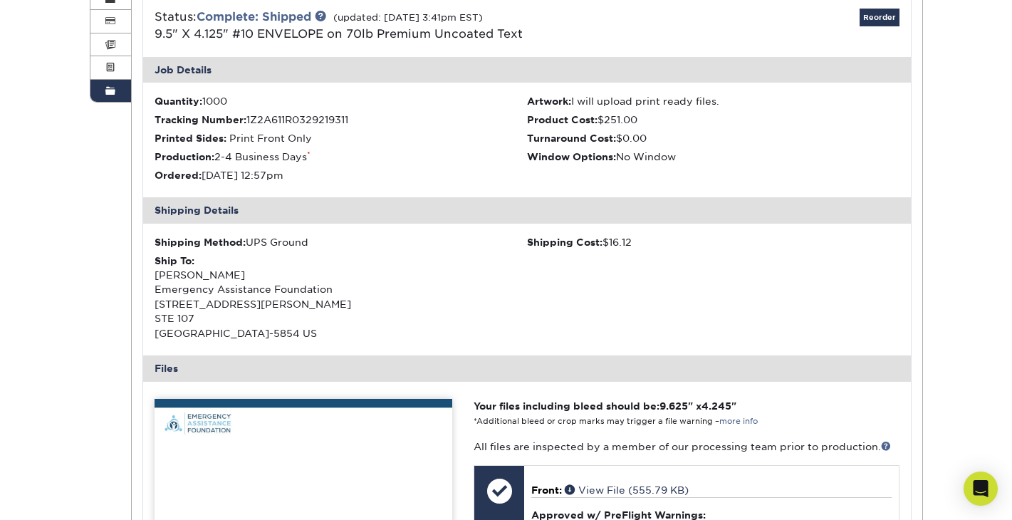
scroll to position [244, 0]
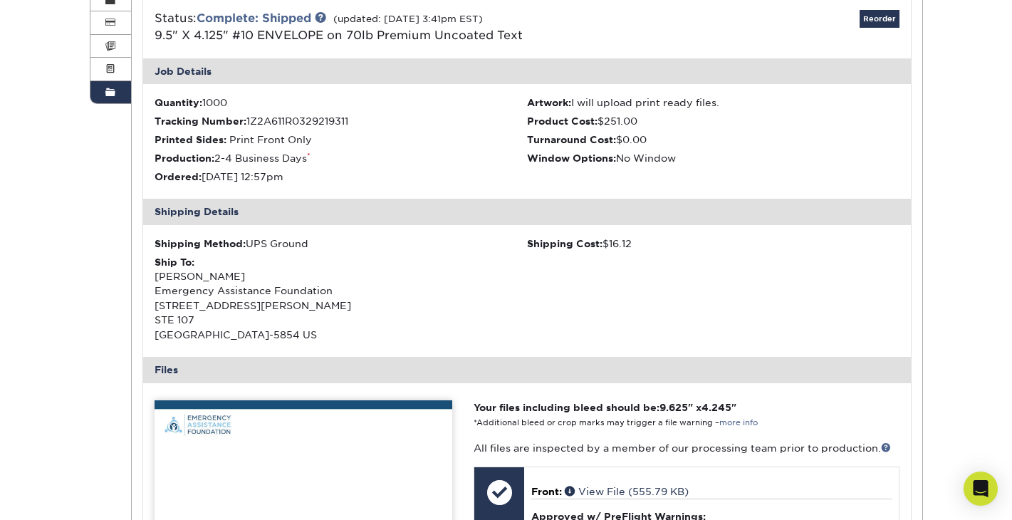
click at [113, 93] on span at bounding box center [110, 92] width 10 height 11
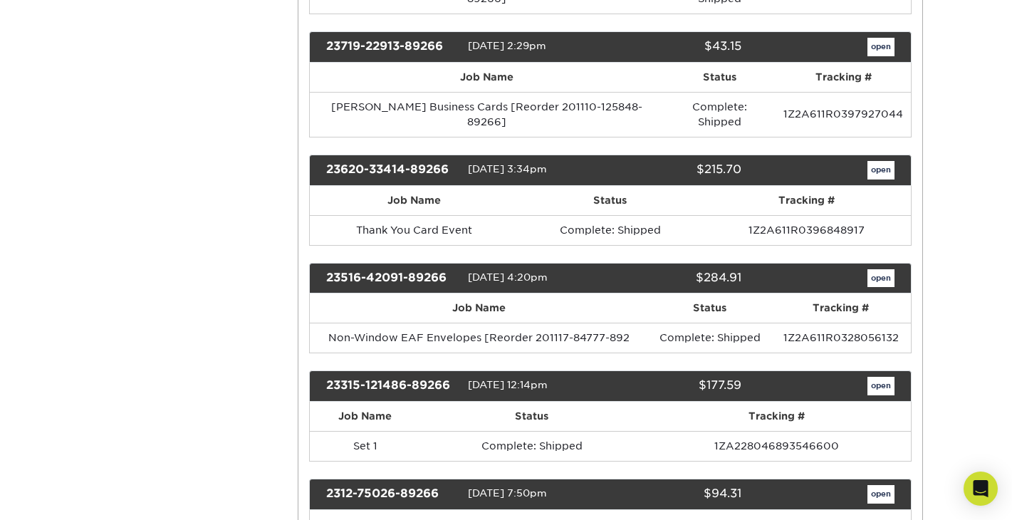
scroll to position [2065, 0]
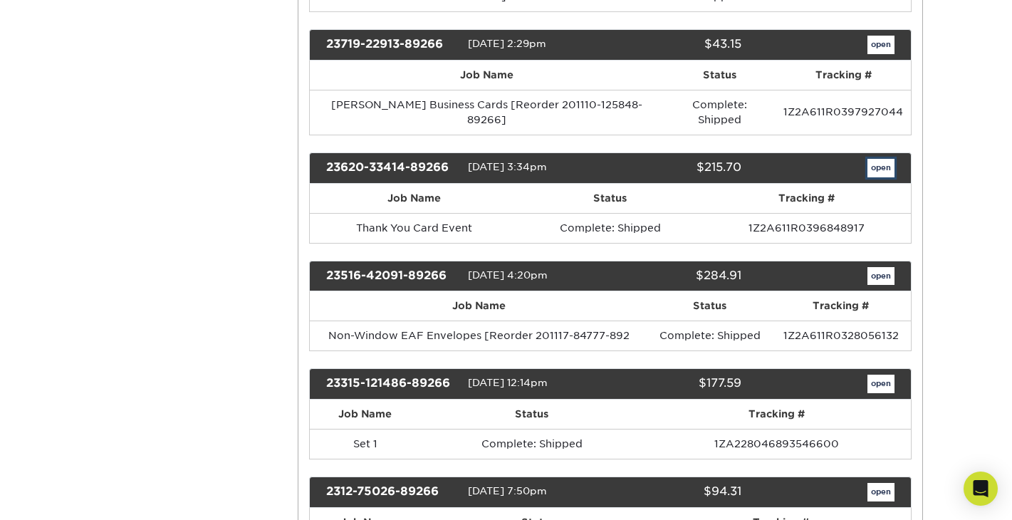
click at [883, 159] on link "open" at bounding box center [880, 168] width 27 height 19
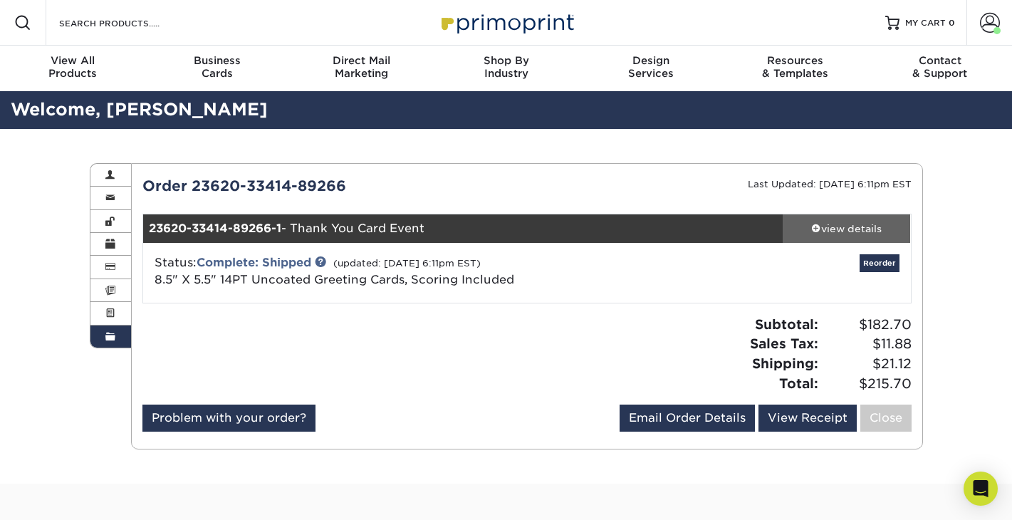
click at [816, 226] on span at bounding box center [816, 228] width 10 height 10
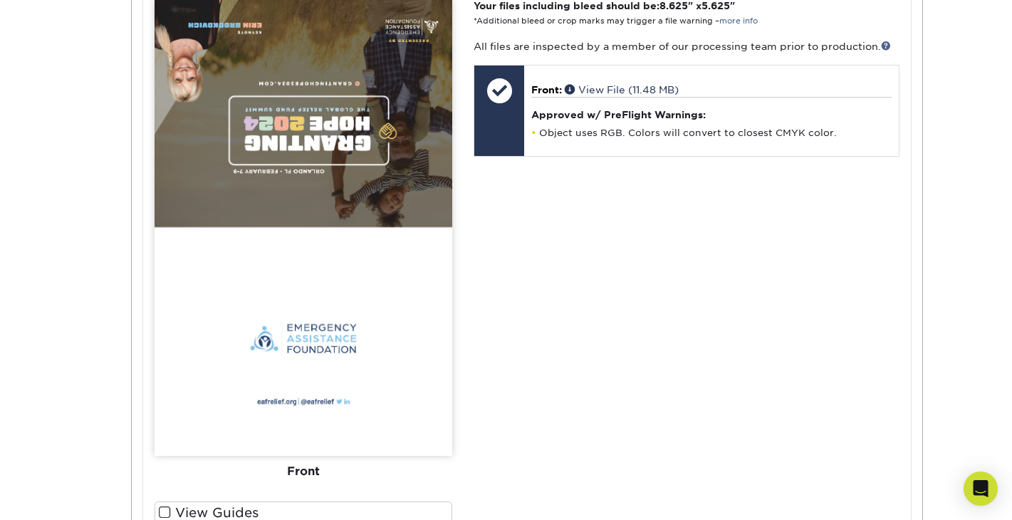
scroll to position [637, 0]
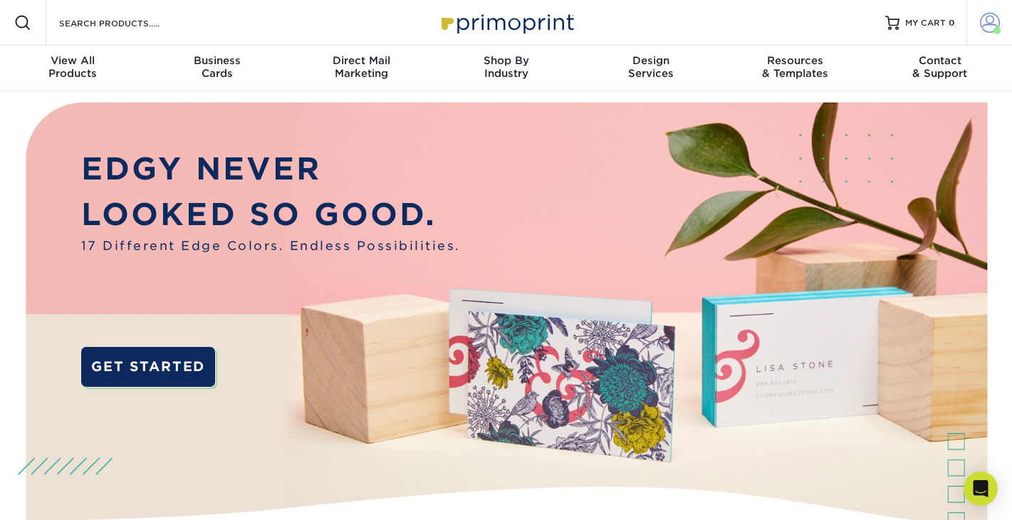
click at [989, 16] on span at bounding box center [990, 23] width 20 height 20
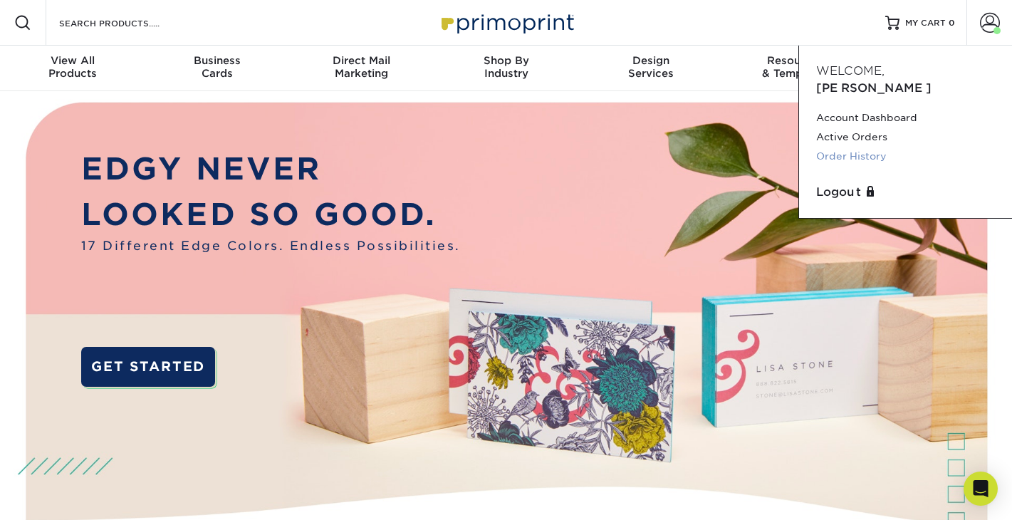
click at [862, 147] on link "Order History" at bounding box center [905, 156] width 179 height 19
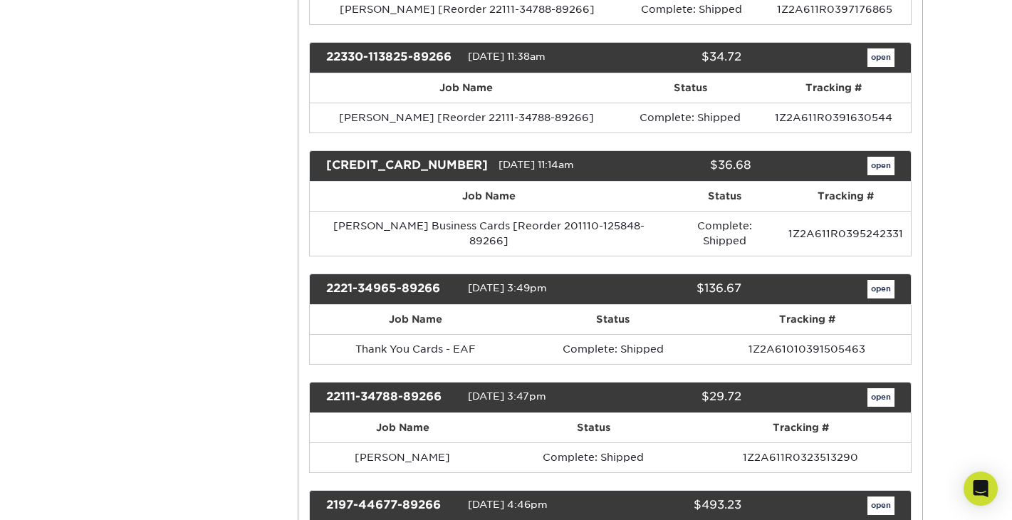
scroll to position [3344, 0]
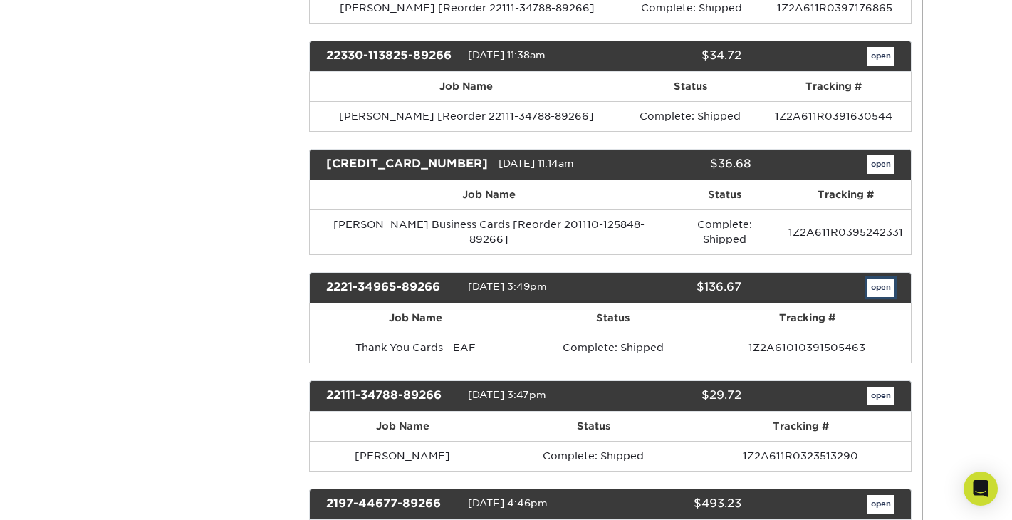
click at [887, 278] on link "open" at bounding box center [880, 287] width 27 height 19
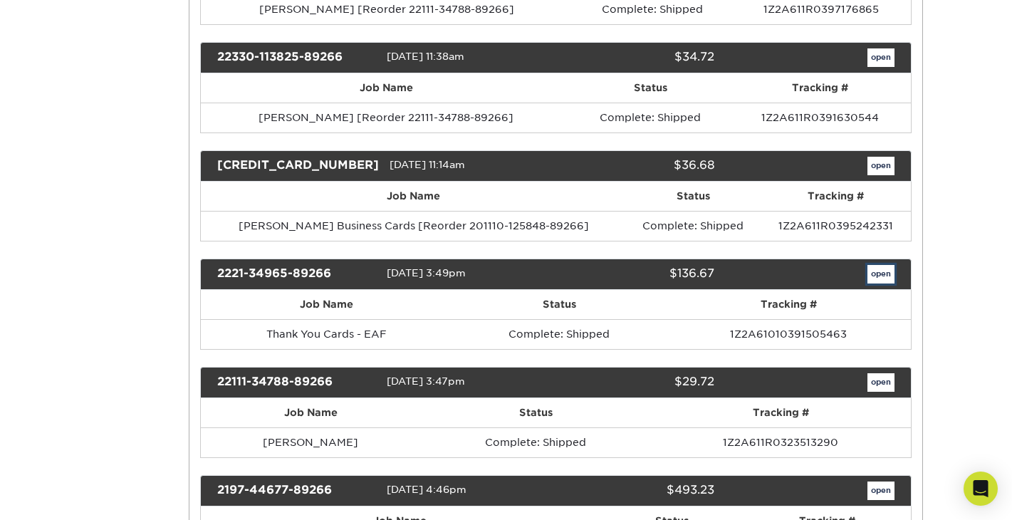
scroll to position [0, 0]
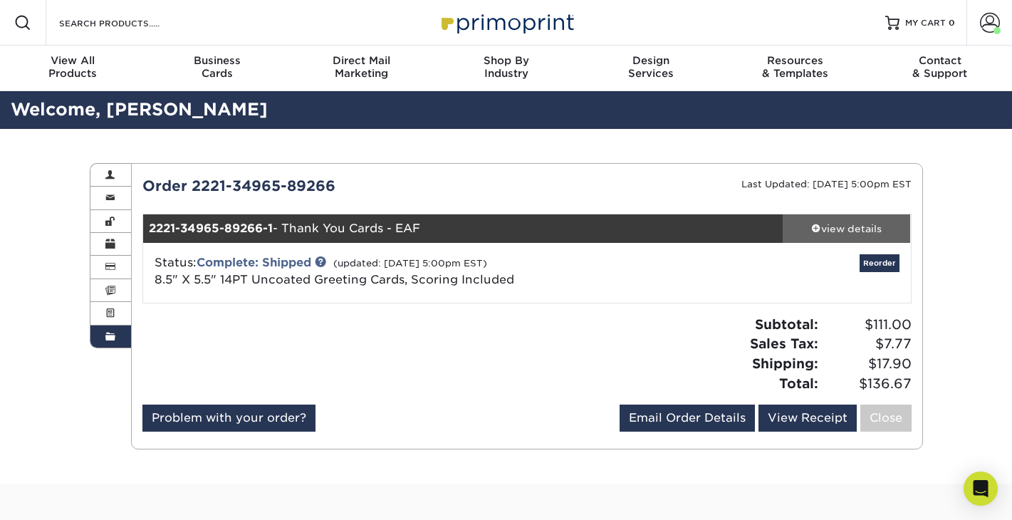
click at [813, 229] on span at bounding box center [816, 228] width 10 height 10
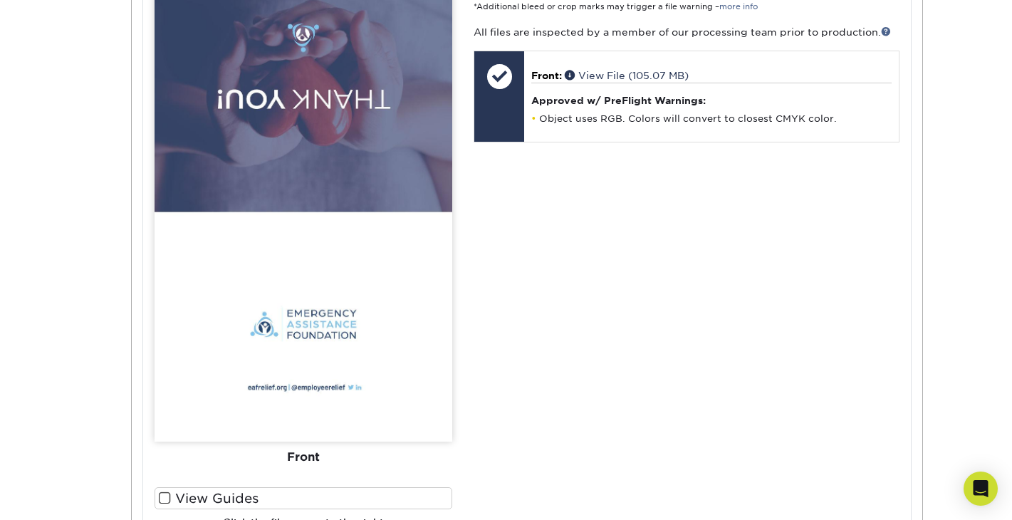
scroll to position [675, 0]
